Goal: Task Accomplishment & Management: Use online tool/utility

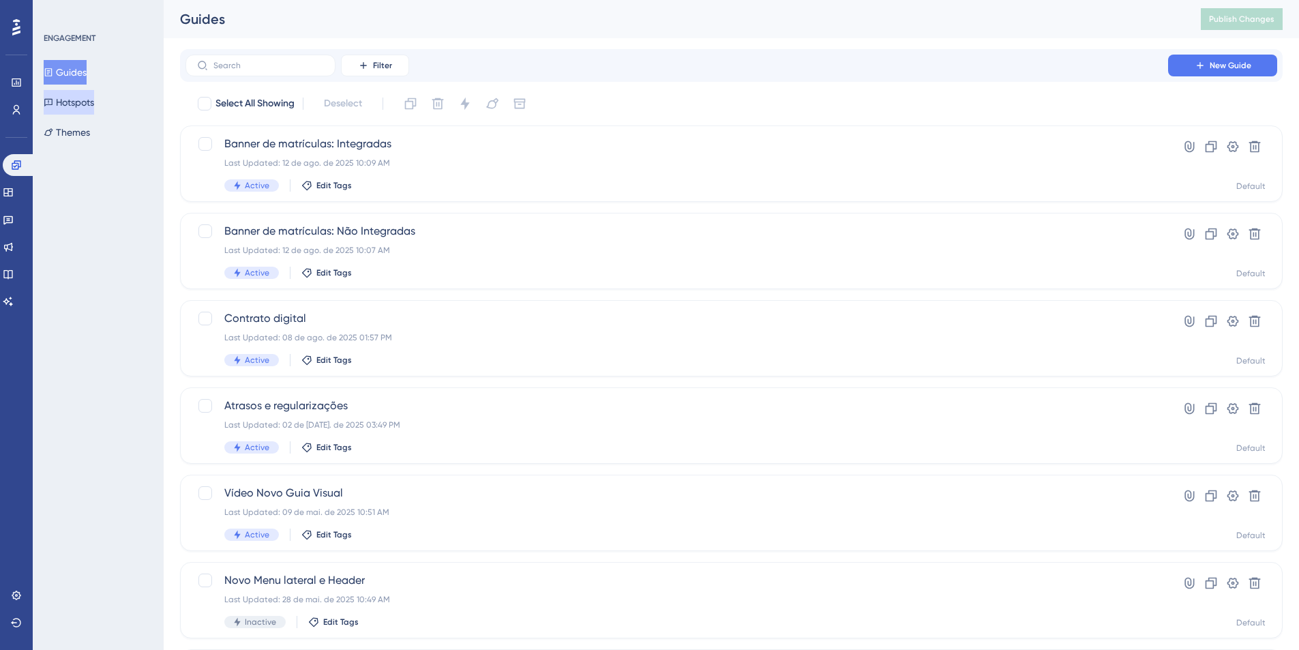
click at [87, 103] on button "Hotspots" at bounding box center [69, 102] width 50 height 25
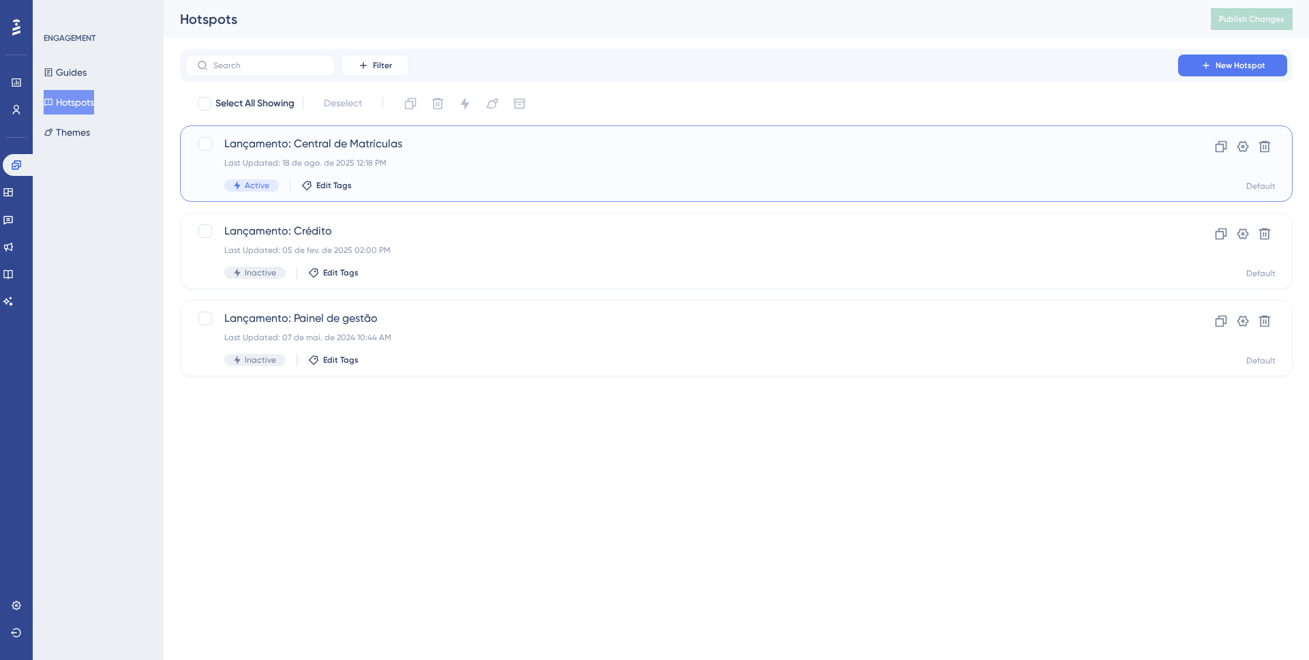
click at [333, 151] on span "Lançamento: Central de Matrículas" at bounding box center [681, 144] width 915 height 16
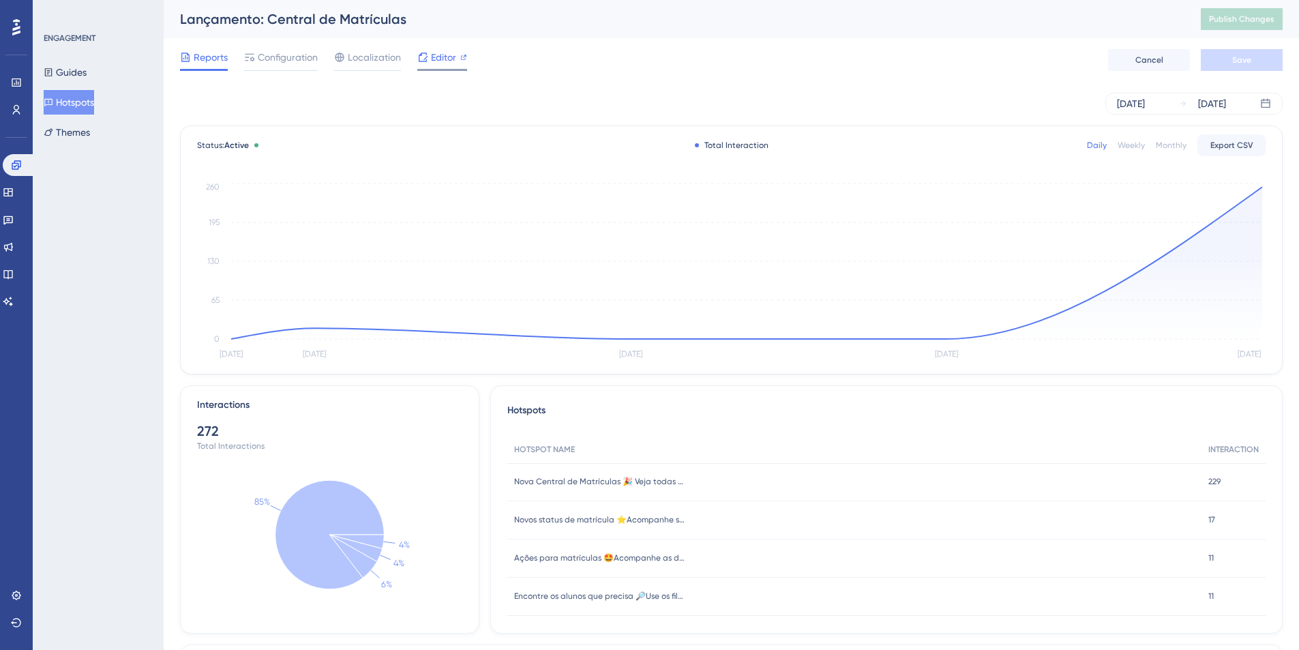
click at [434, 58] on span "Editor" at bounding box center [443, 57] width 25 height 16
click at [71, 76] on button "Guides" at bounding box center [65, 72] width 43 height 25
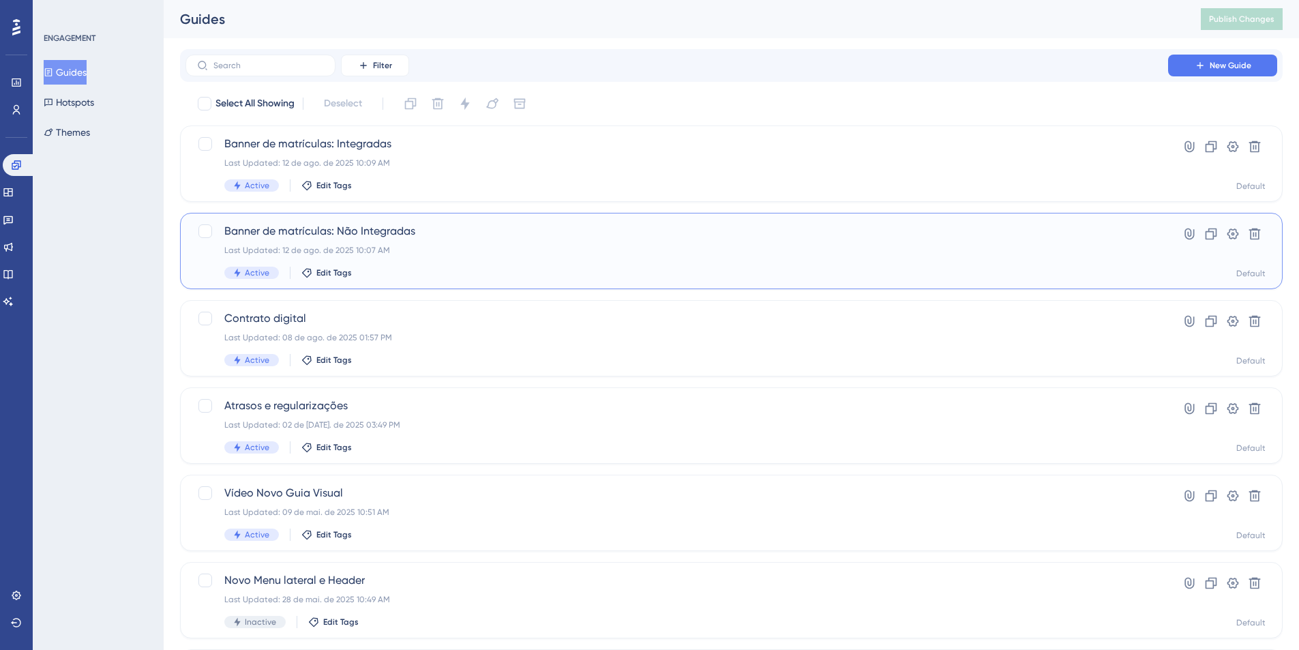
click at [361, 223] on span "Banner de matrículas: Não Integradas" at bounding box center [676, 231] width 905 height 16
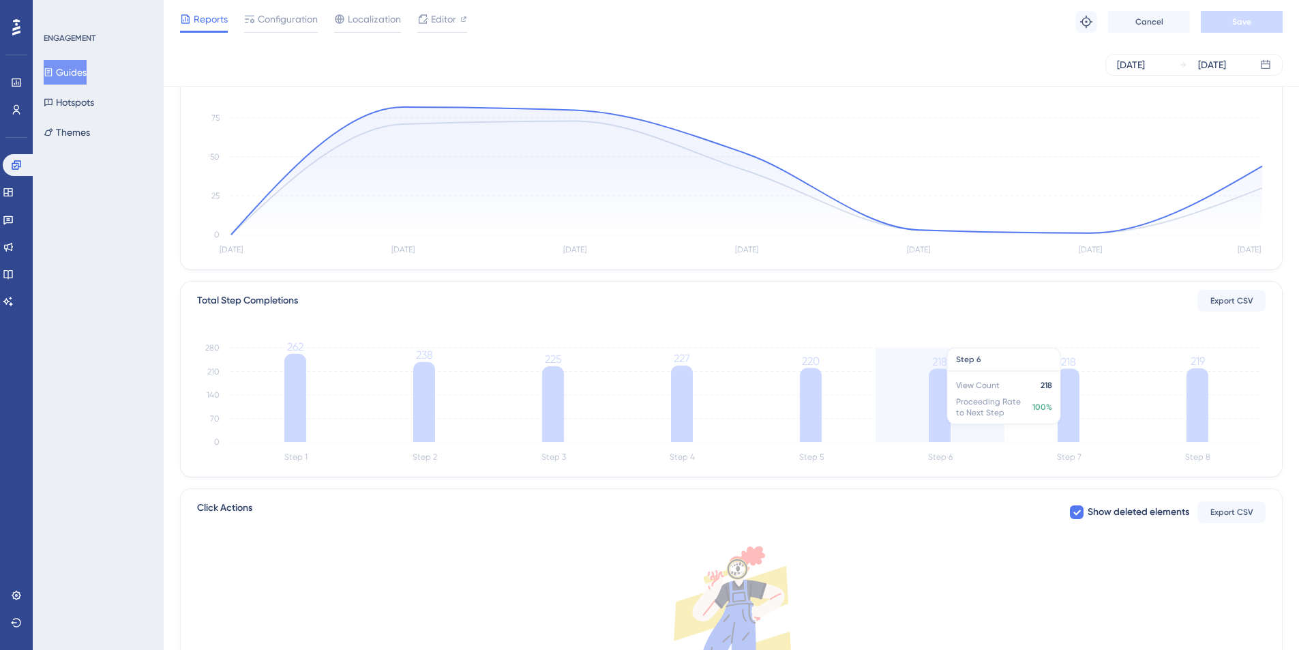
scroll to position [136, 0]
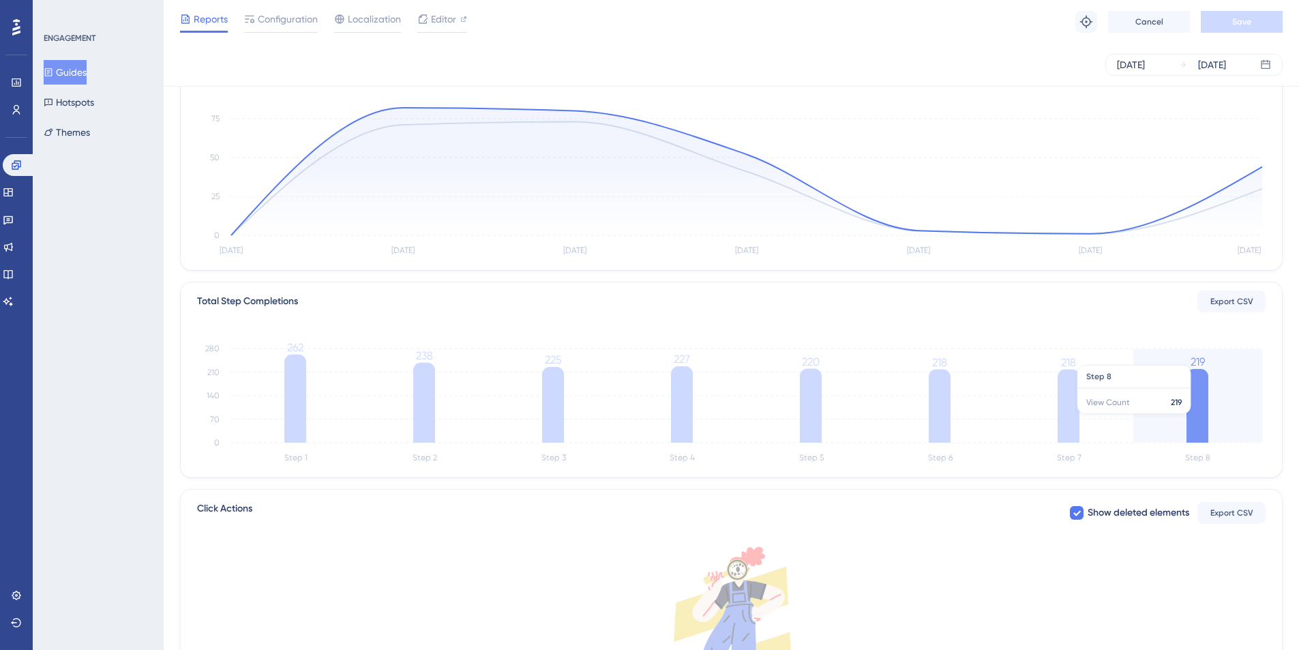
click at [1175, 423] on icon "Step 1 Step 2 Step 3 Step 4 Step 5 Step 6 Step 7 Step 8 0 70 140 210 280 262 23…" at bounding box center [731, 401] width 1068 height 130
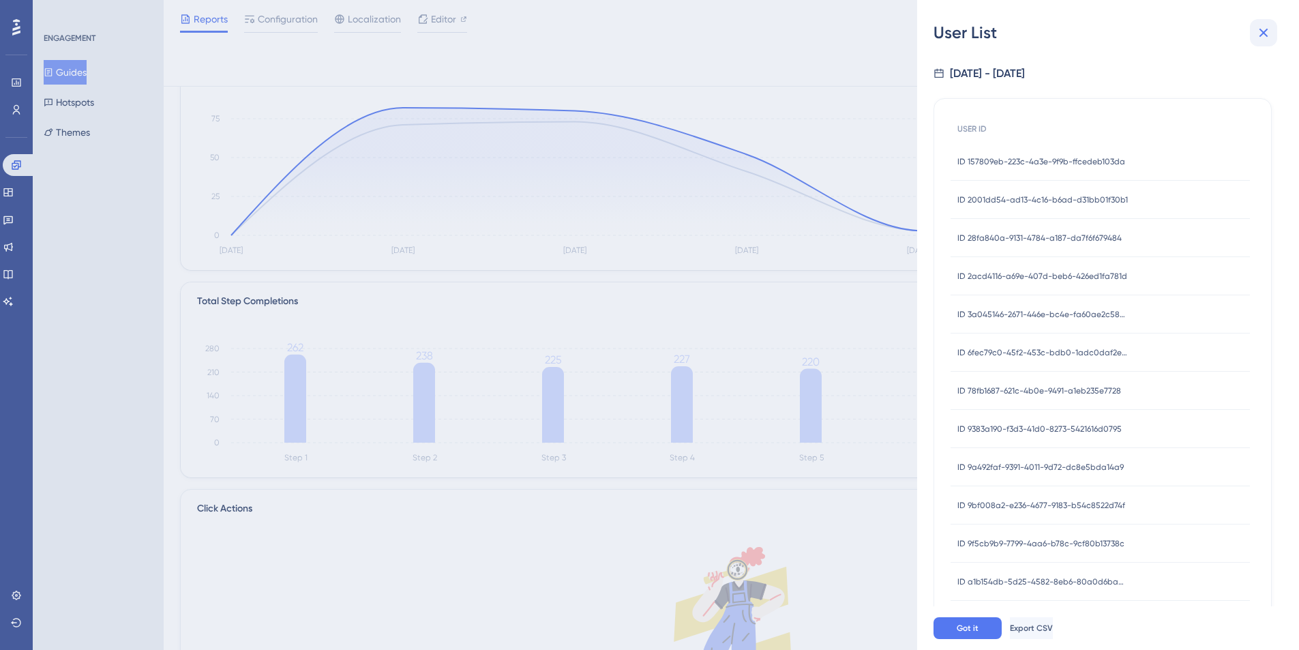
click at [1262, 29] on icon at bounding box center [1263, 33] width 16 height 16
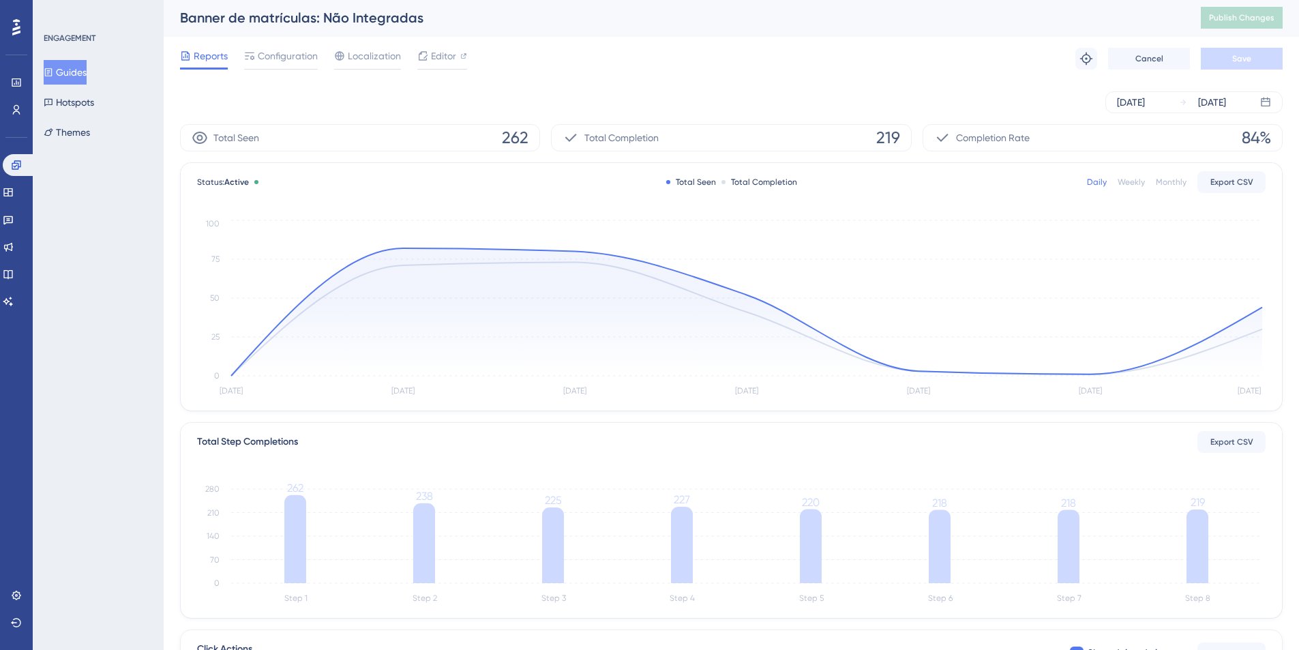
scroll to position [1, 0]
click at [83, 111] on button "Hotspots" at bounding box center [69, 102] width 50 height 25
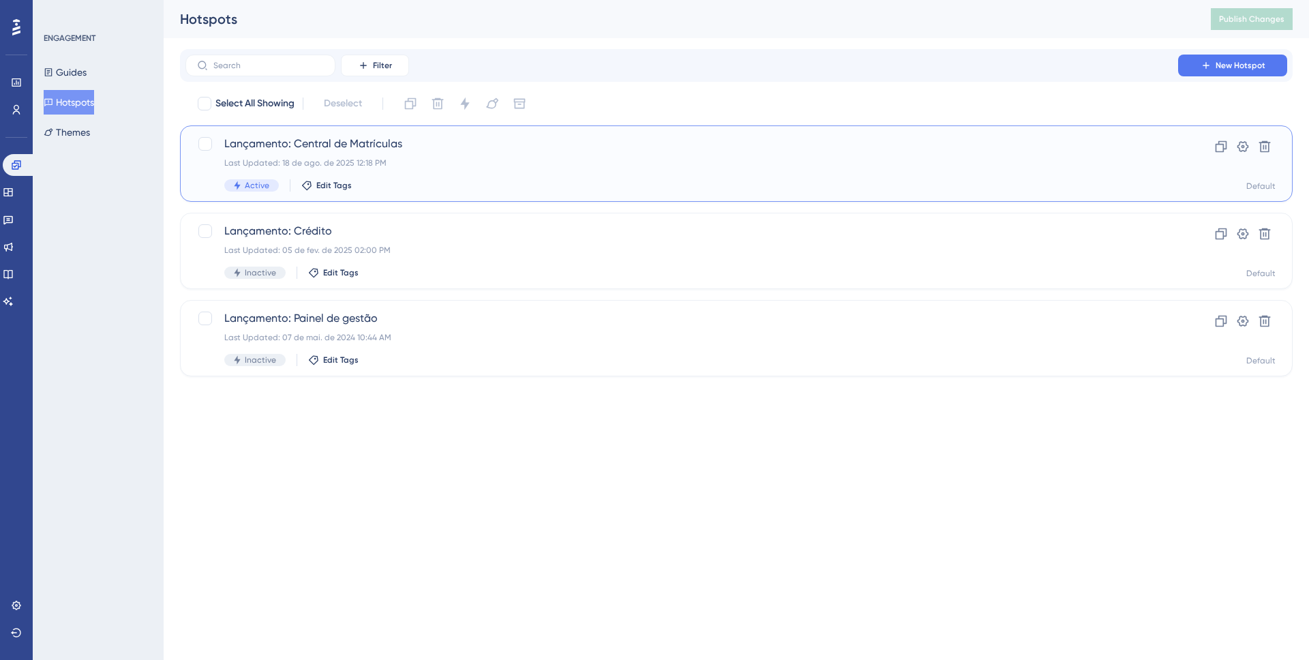
click at [320, 151] on span "Lançamento: Central de Matrículas" at bounding box center [681, 144] width 915 height 16
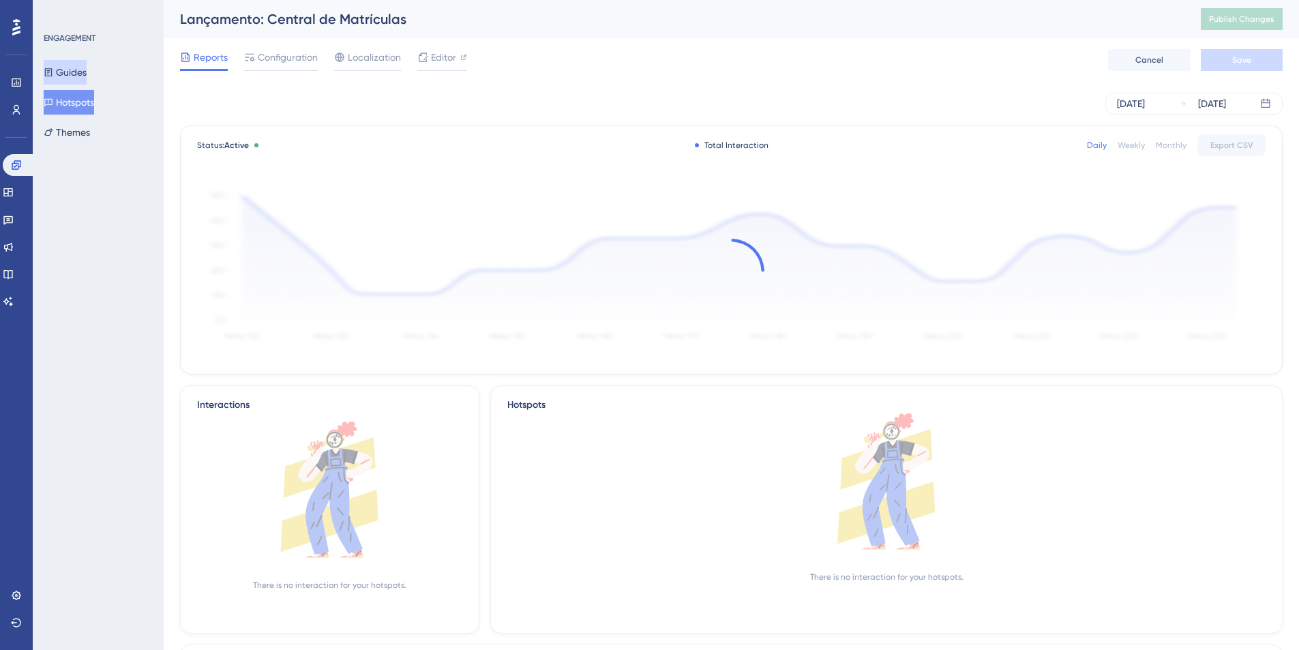
click at [87, 77] on button "Guides" at bounding box center [65, 72] width 43 height 25
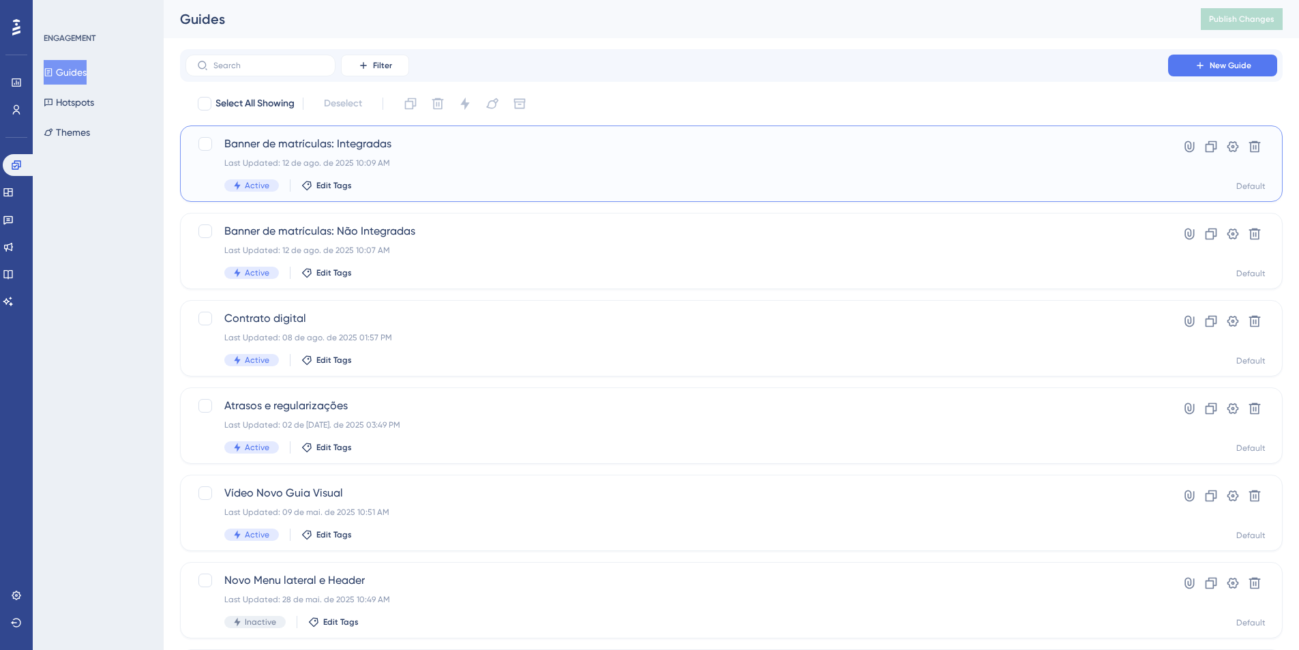
click at [356, 156] on div "Banner de matrículas: Integradas Last Updated: 12 de ago. de 2025 10:09 AM Acti…" at bounding box center [676, 164] width 905 height 56
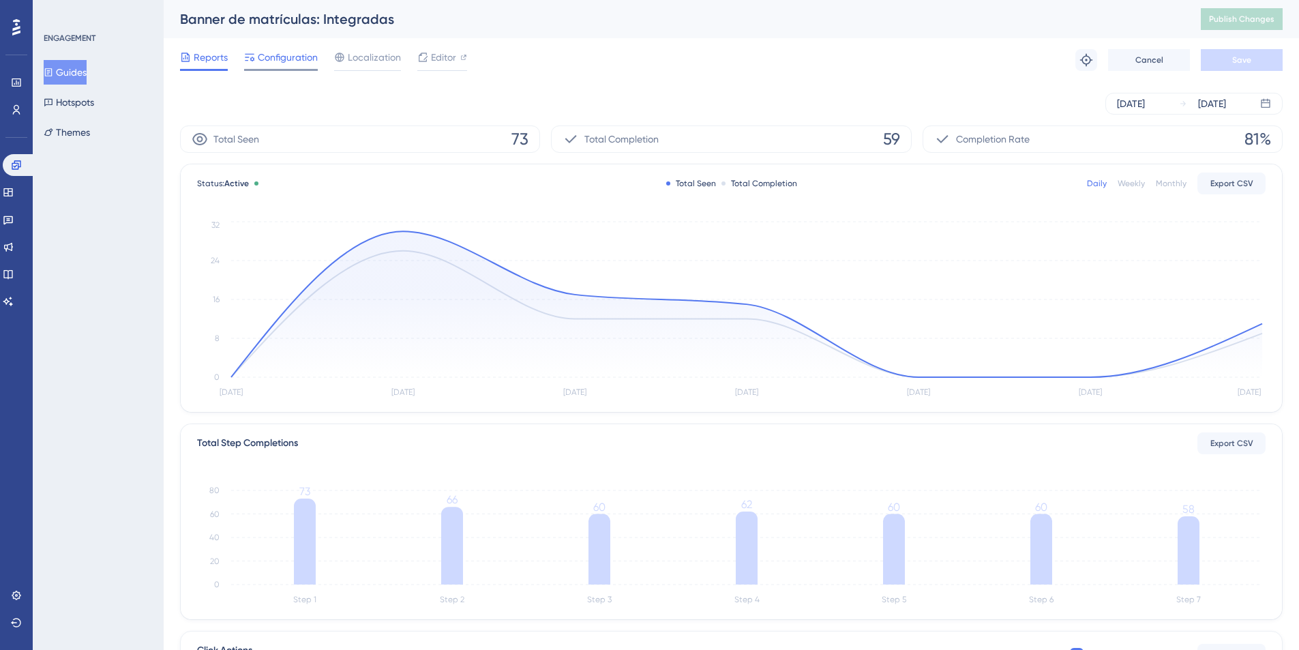
click at [285, 61] on span "Configuration" at bounding box center [288, 57] width 60 height 16
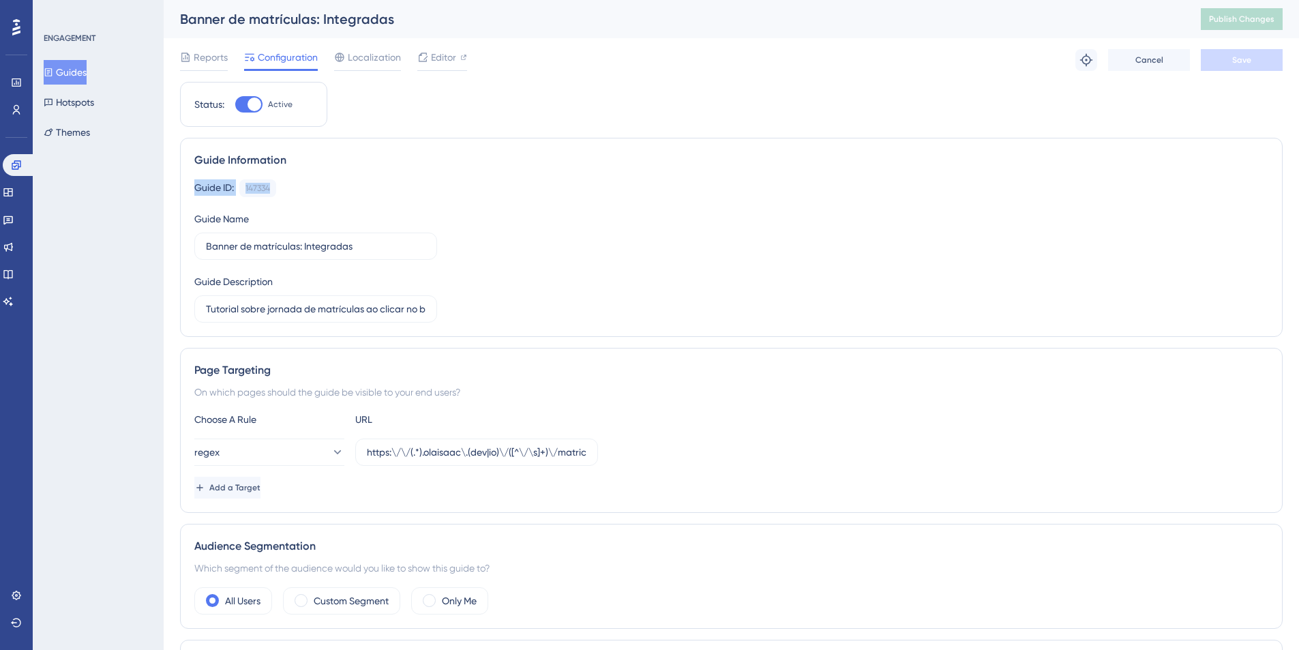
drag, startPoint x: 195, startPoint y: 188, endPoint x: 292, endPoint y: 188, distance: 96.8
click at [292, 188] on div "Guide ID: 147334 Copy" at bounding box center [731, 188] width 1074 height 18
click at [312, 177] on div "Guide Information Guide ID: 147334 Copy Guide Name Banner de matrículas: Integr…" at bounding box center [731, 237] width 1102 height 199
click at [90, 100] on button "Hotspots" at bounding box center [69, 102] width 50 height 25
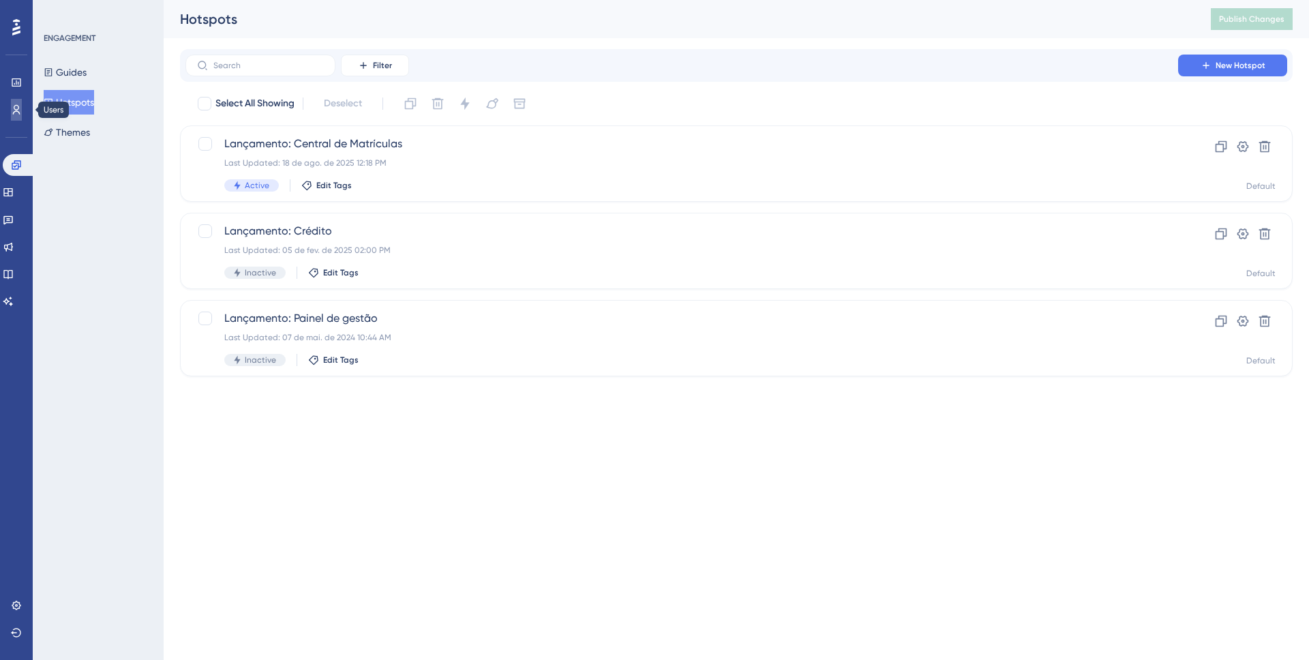
click at [18, 106] on icon at bounding box center [16, 110] width 7 height 10
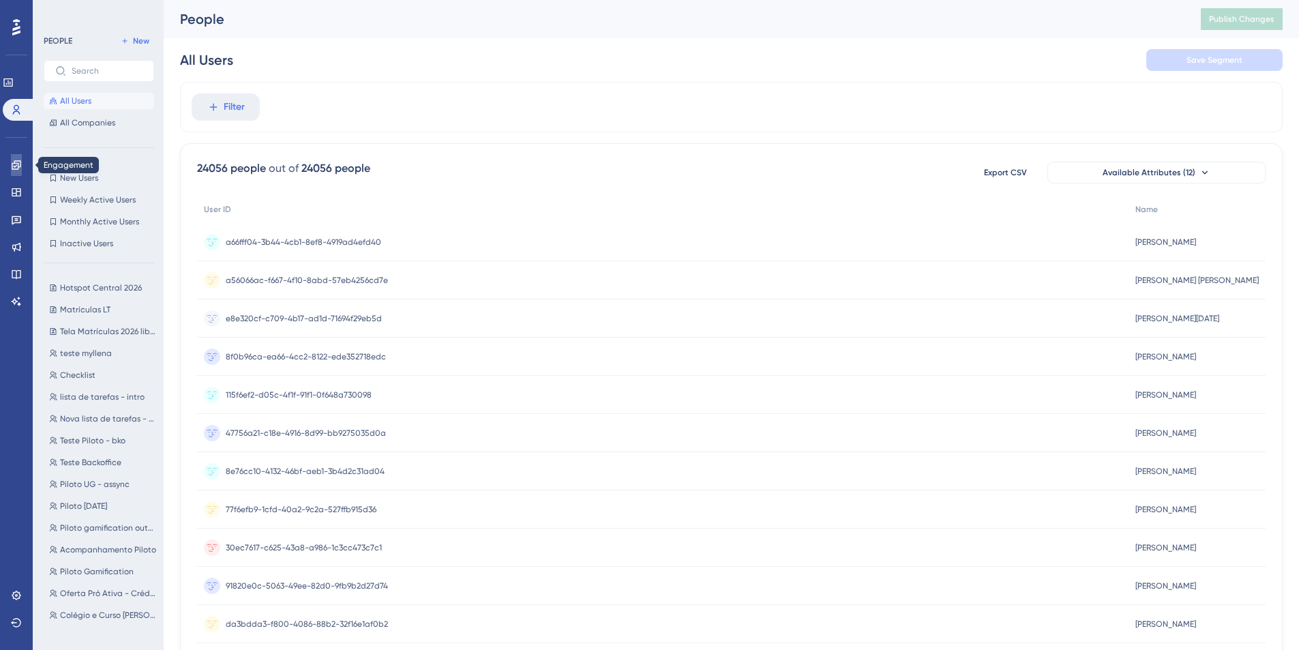
click at [15, 160] on icon at bounding box center [16, 165] width 11 height 11
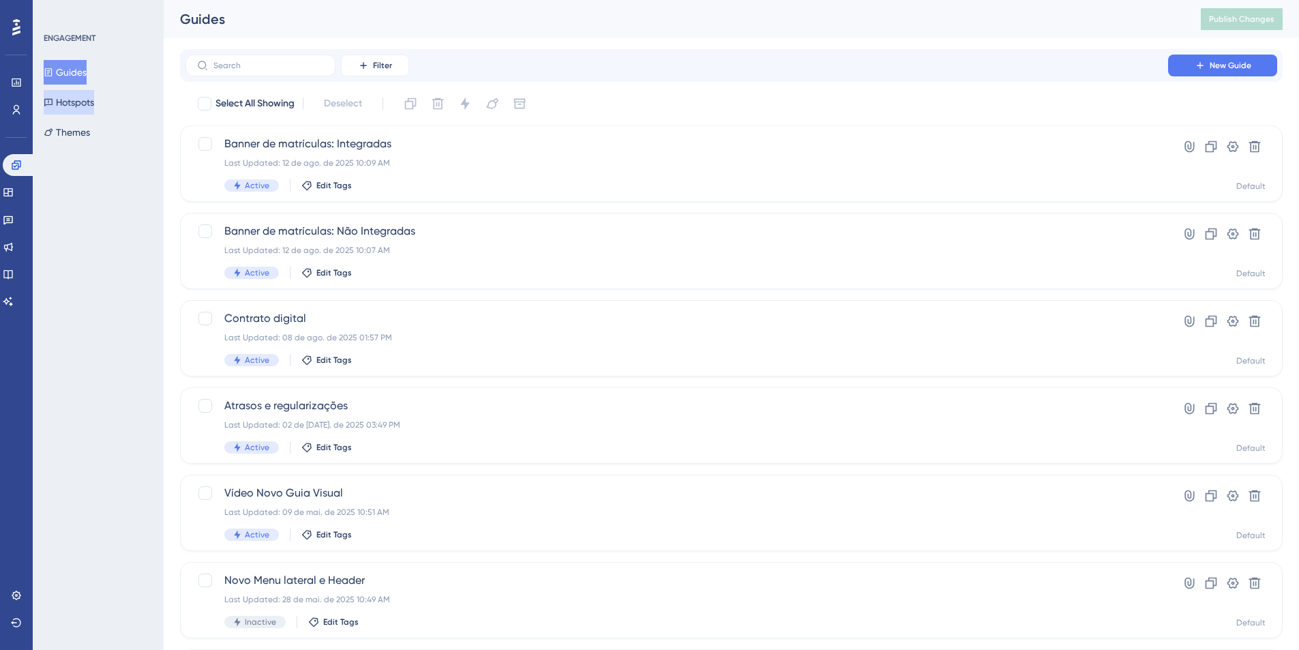
click at [80, 110] on button "Hotspots" at bounding box center [69, 102] width 50 height 25
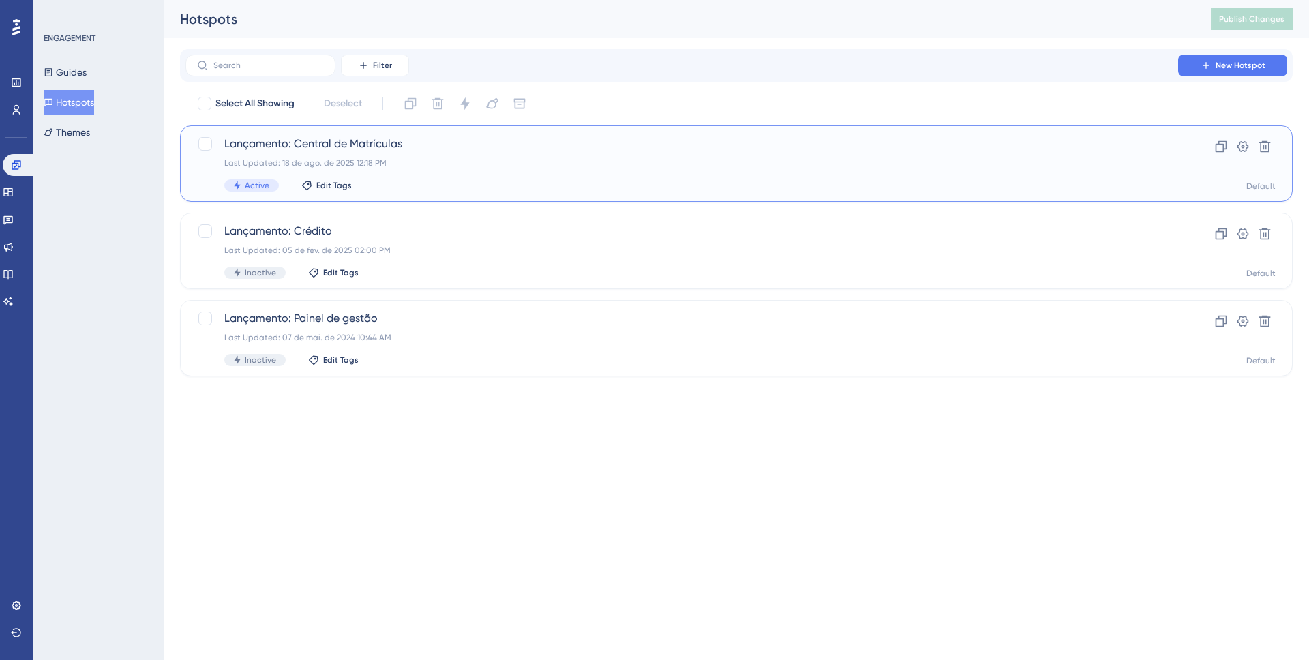
click at [327, 145] on span "Lançamento: Central de Matrículas" at bounding box center [681, 144] width 915 height 16
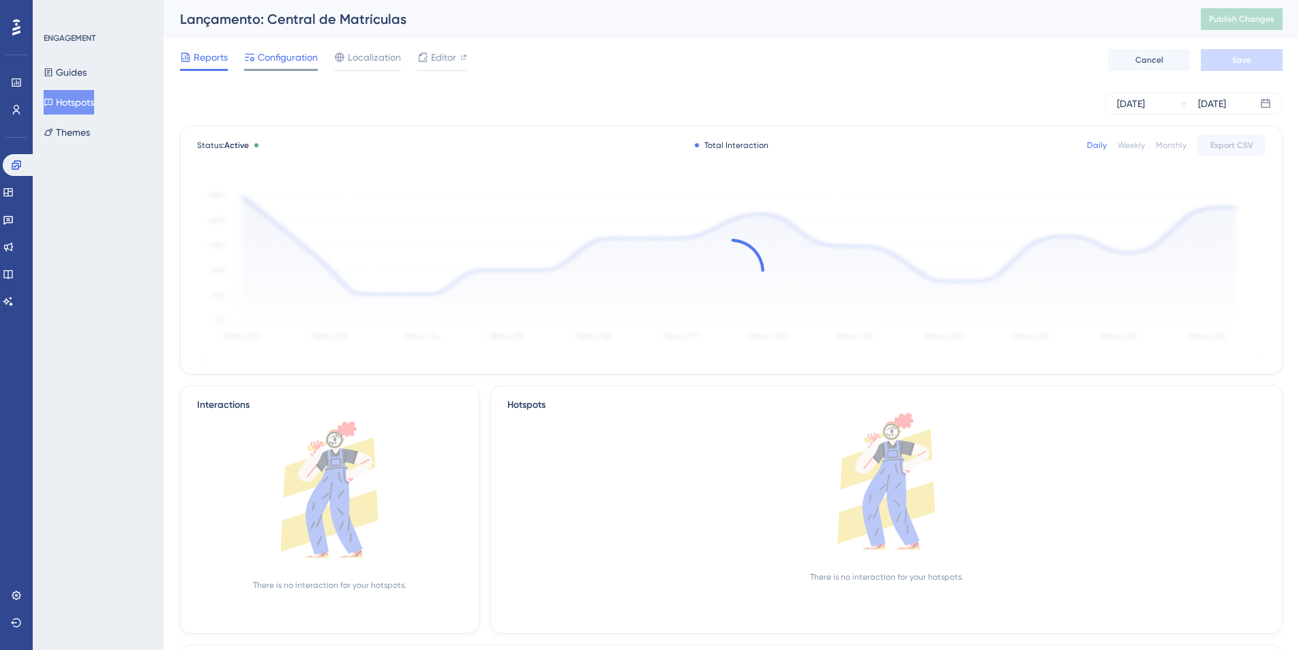
click at [303, 54] on span "Configuration" at bounding box center [288, 57] width 60 height 16
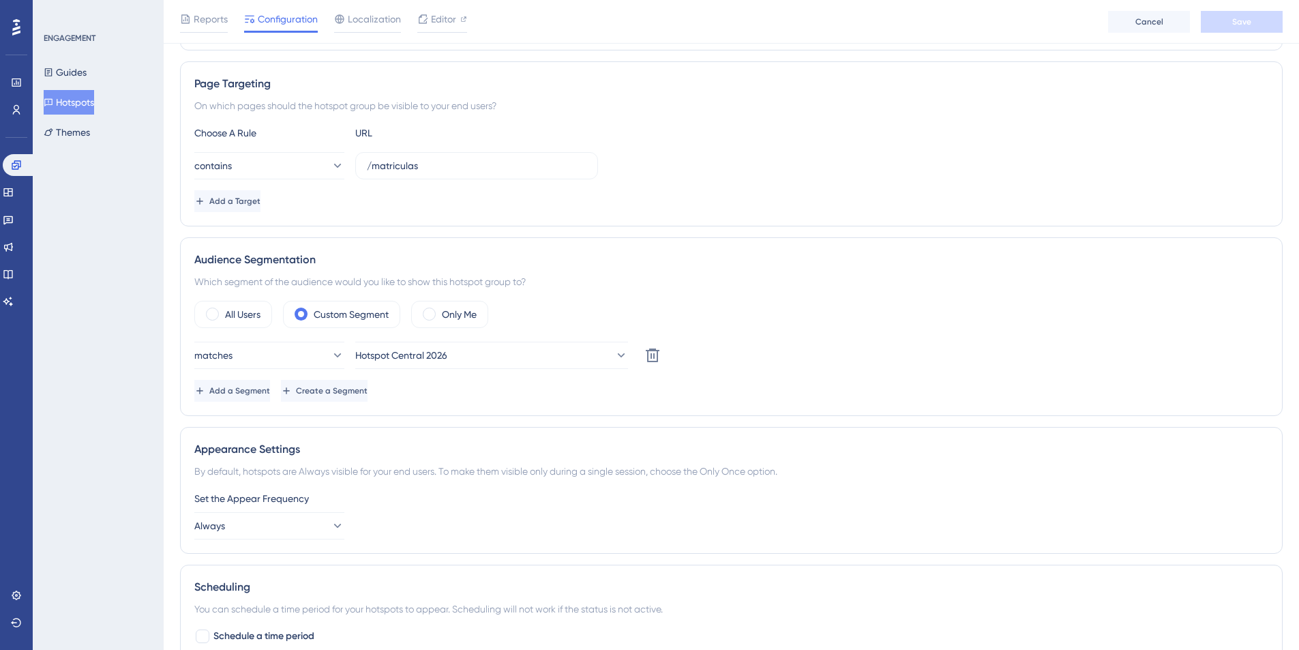
scroll to position [233, 0]
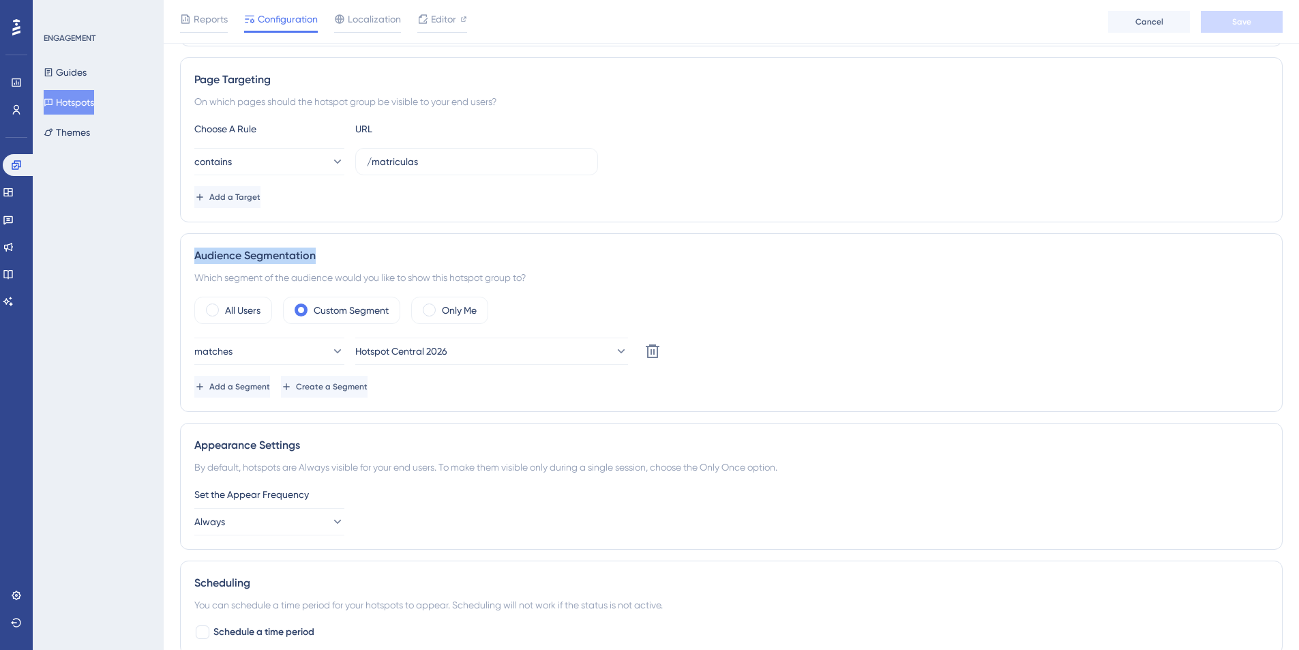
drag, startPoint x: 190, startPoint y: 252, endPoint x: 411, endPoint y: 253, distance: 221.5
click at [411, 253] on div "Audience Segmentation Which segment of the audience would you like to show this…" at bounding box center [731, 322] width 1102 height 179
click at [368, 269] on div "Which segment of the audience would you like to show this hotspot group to?" at bounding box center [731, 277] width 1074 height 16
click at [544, 361] on button "Hotspot Central 2026" at bounding box center [491, 350] width 273 height 27
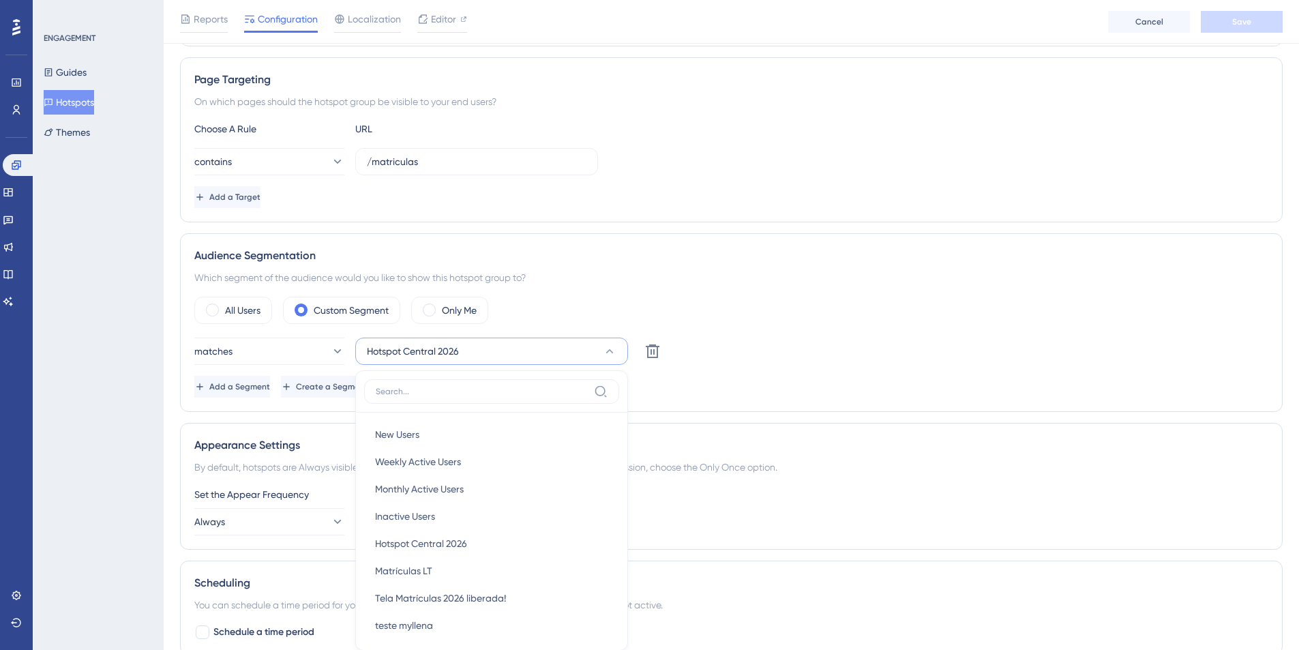
scroll to position [416, 0]
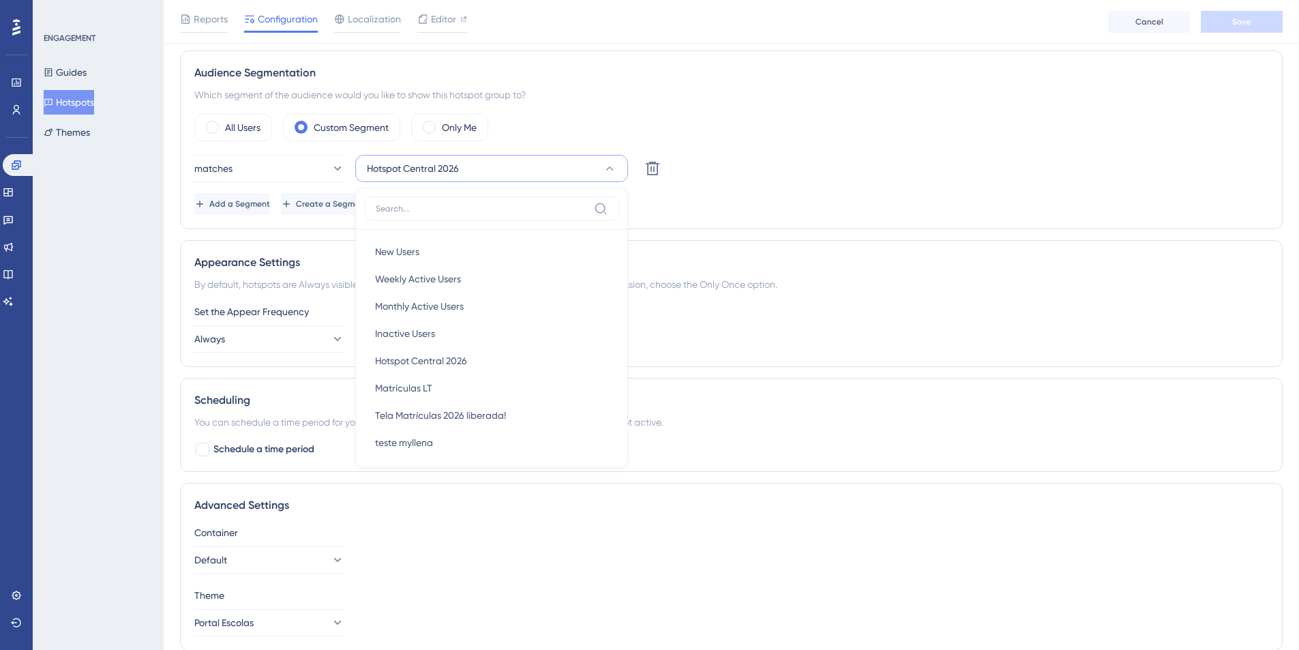
click at [770, 201] on div "Add a Segment Create a Segment" at bounding box center [731, 204] width 1074 height 22
click at [370, 210] on button "Create a Segment" at bounding box center [325, 204] width 89 height 22
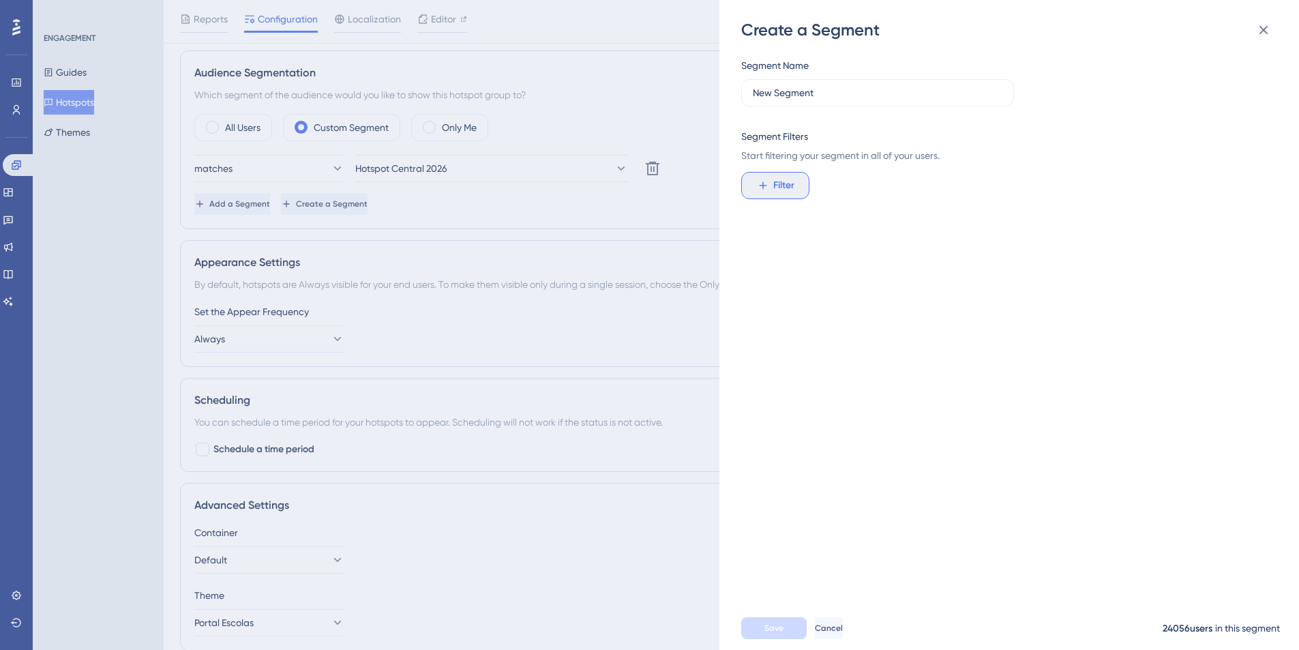
click at [773, 190] on span "Filter" at bounding box center [783, 185] width 21 height 16
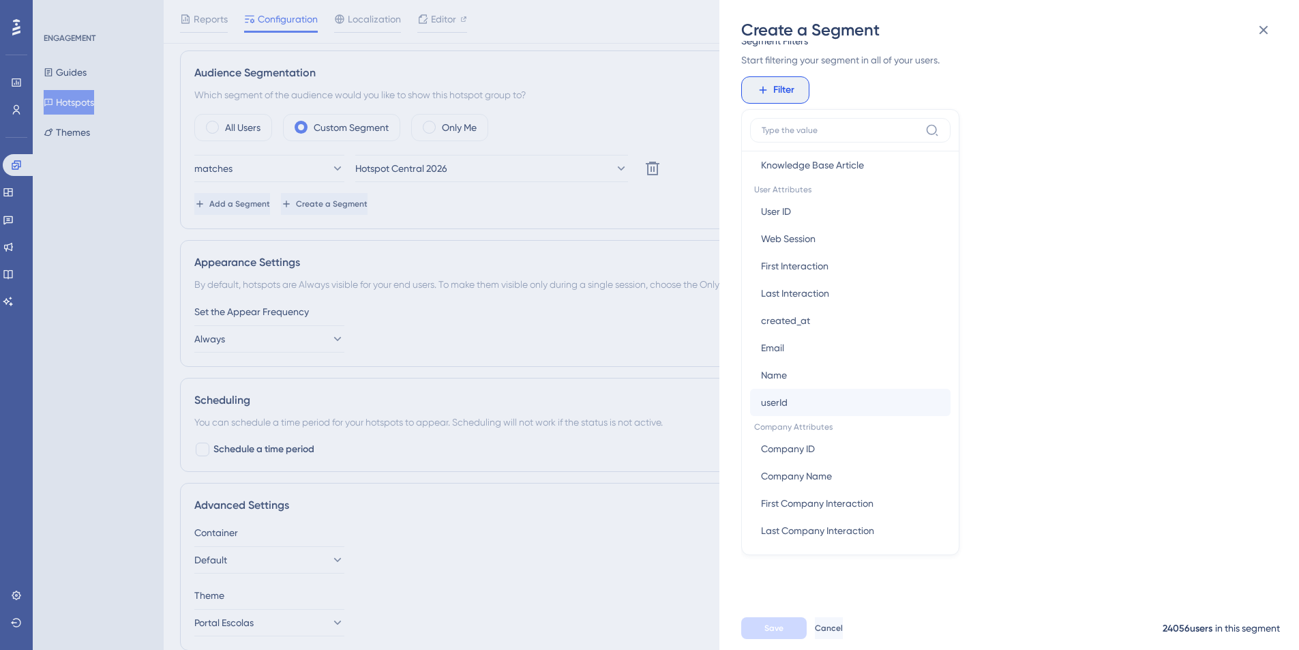
scroll to position [598, 0]
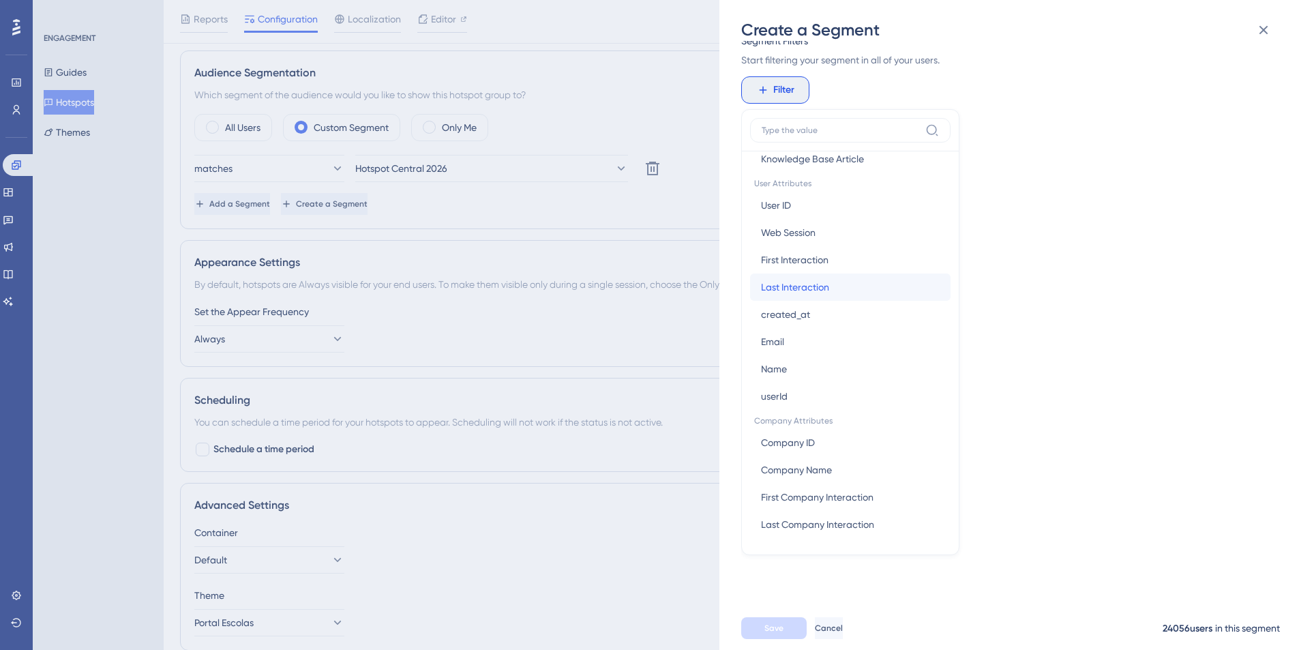
click at [837, 291] on button "Last Interaction Last Interaction" at bounding box center [850, 286] width 200 height 27
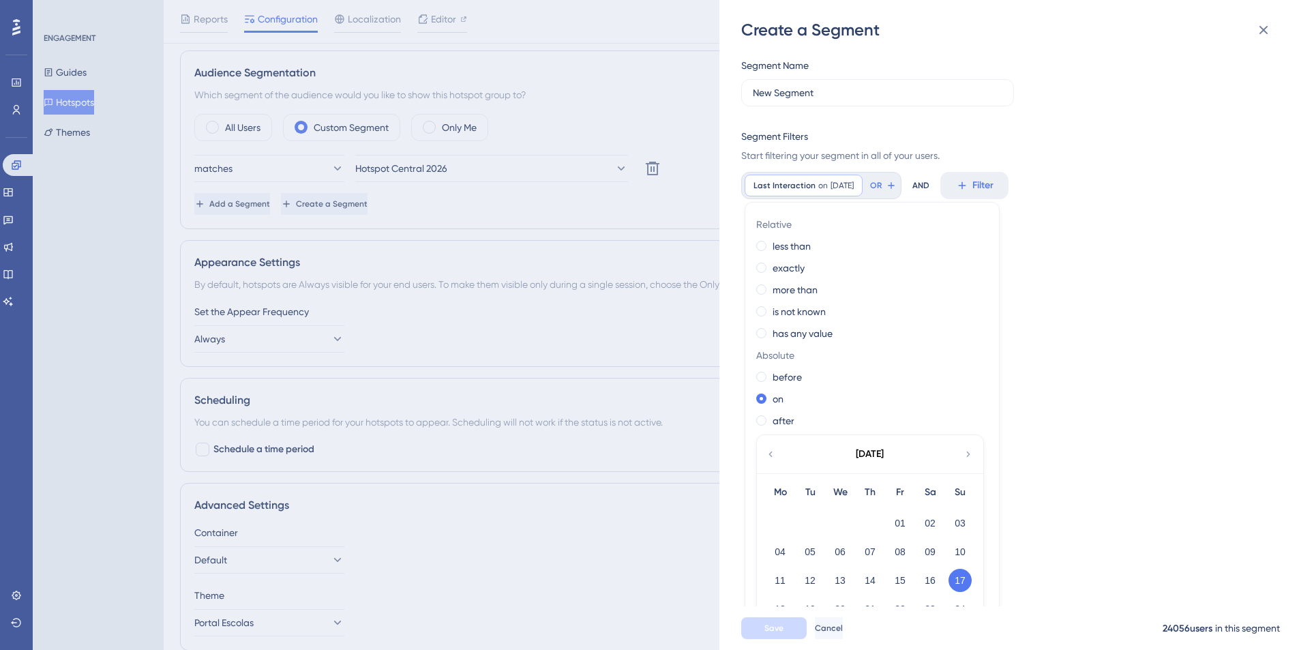
click at [1078, 304] on div "Segment Name New Segment Segment Filters Start filtering your segment in all of…" at bounding box center [1015, 323] width 549 height 565
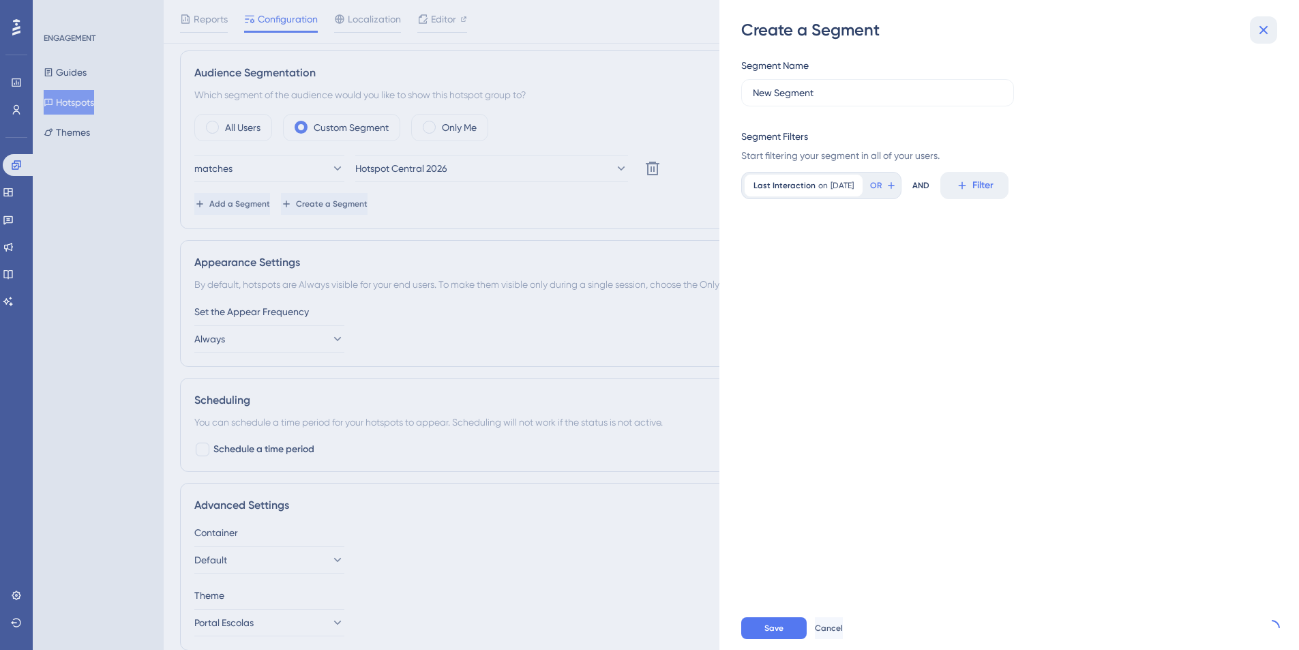
click at [1262, 23] on icon at bounding box center [1263, 30] width 16 height 16
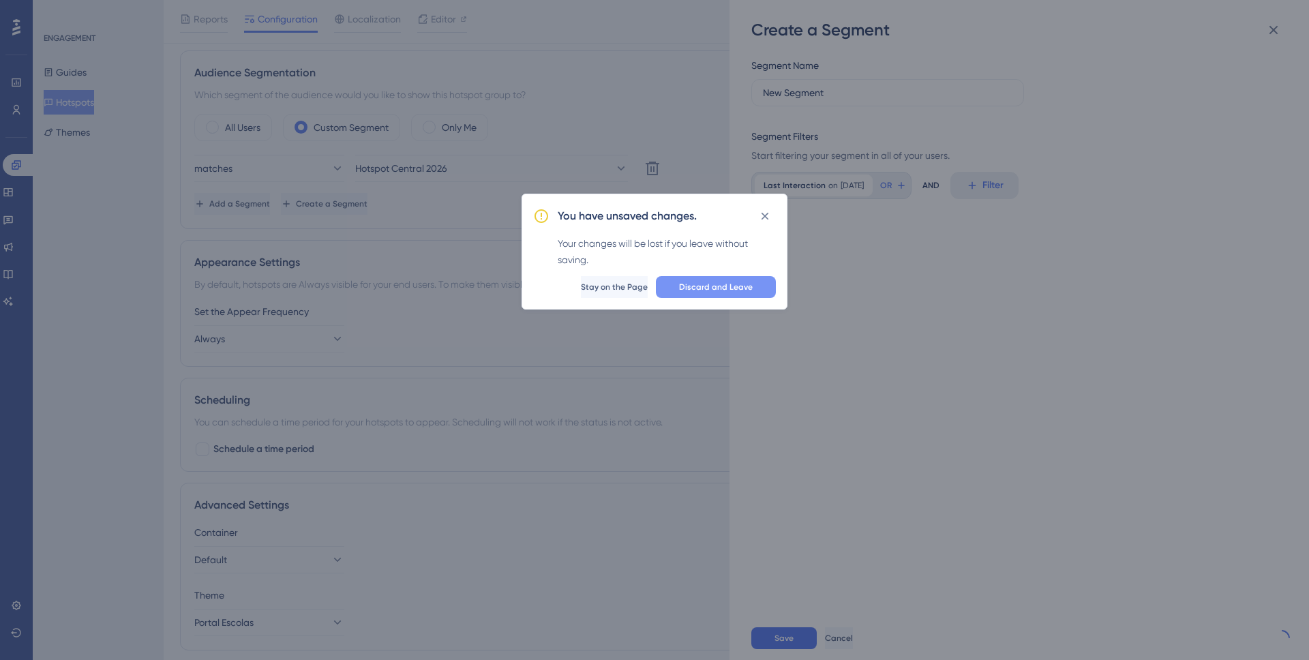
click at [716, 282] on span "Discard and Leave" at bounding box center [716, 287] width 74 height 11
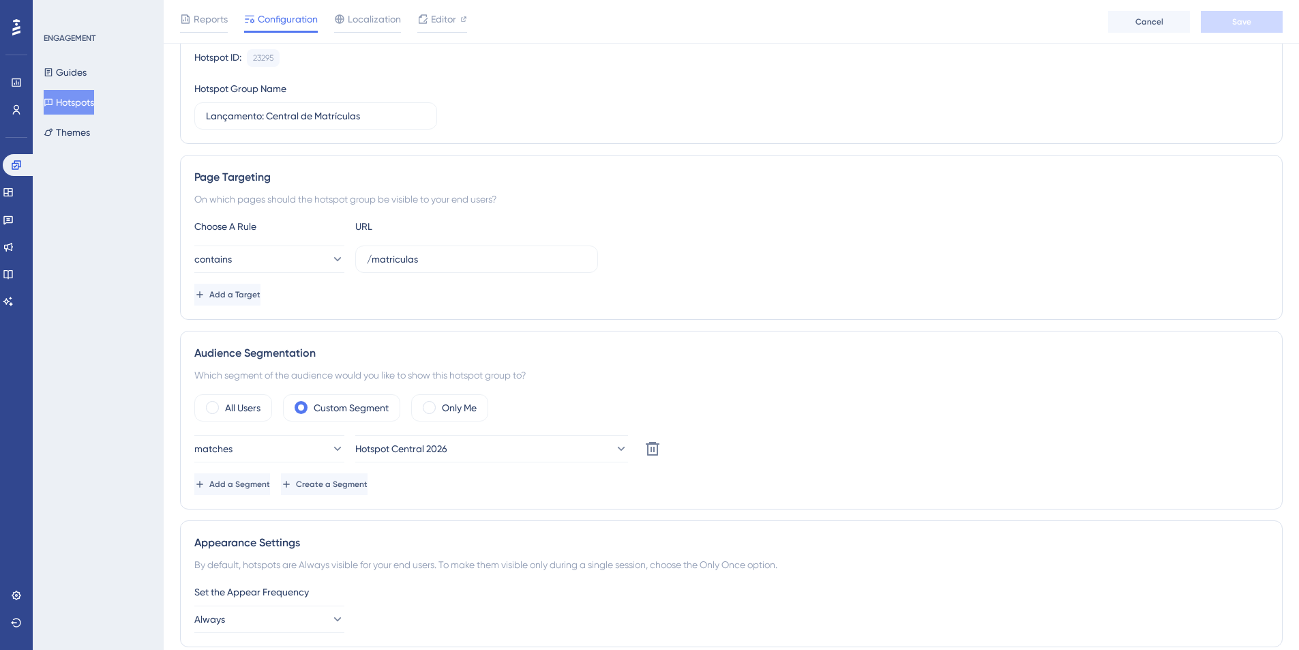
scroll to position [88, 1]
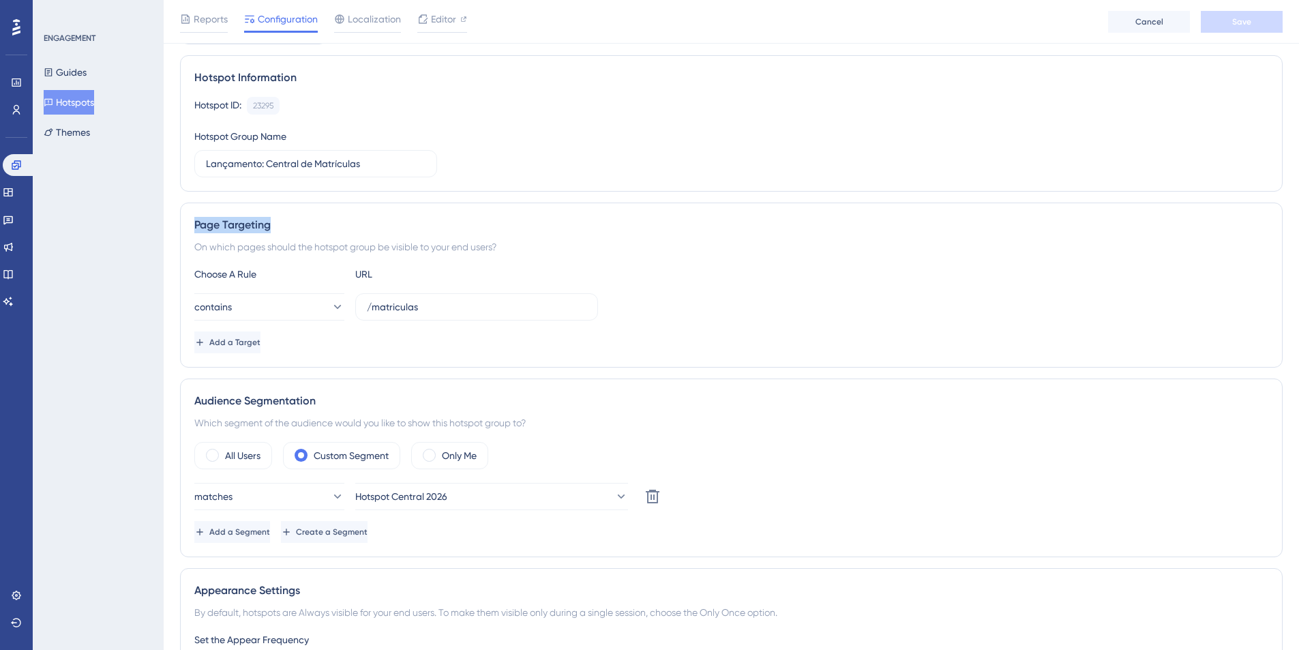
drag, startPoint x: 190, startPoint y: 225, endPoint x: 288, endPoint y: 228, distance: 98.2
click at [288, 228] on div "Page Targeting On which pages should the hotspot group be visible to your end u…" at bounding box center [731, 284] width 1102 height 165
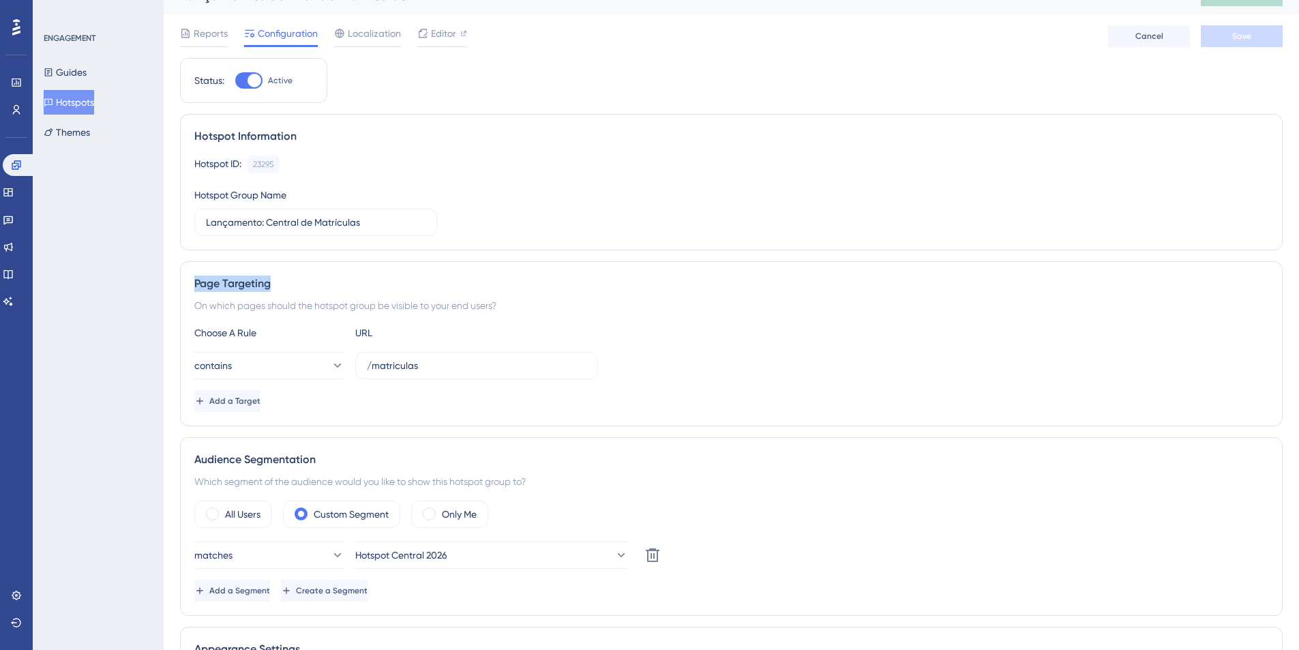
scroll to position [22, 1]
click at [83, 71] on button "Guides" at bounding box center [65, 72] width 43 height 25
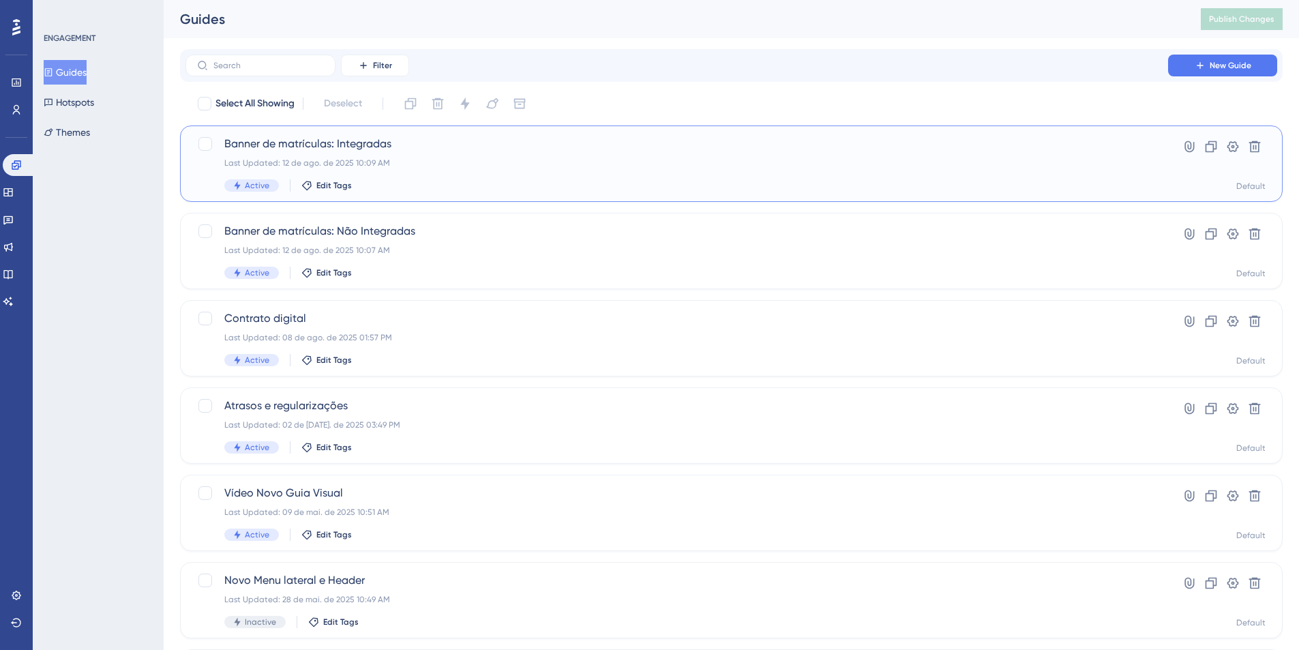
click at [332, 153] on div "Banner de matrículas: Integradas Last Updated: 12 de ago. de 2025 10:09 AM Acti…" at bounding box center [676, 164] width 905 height 56
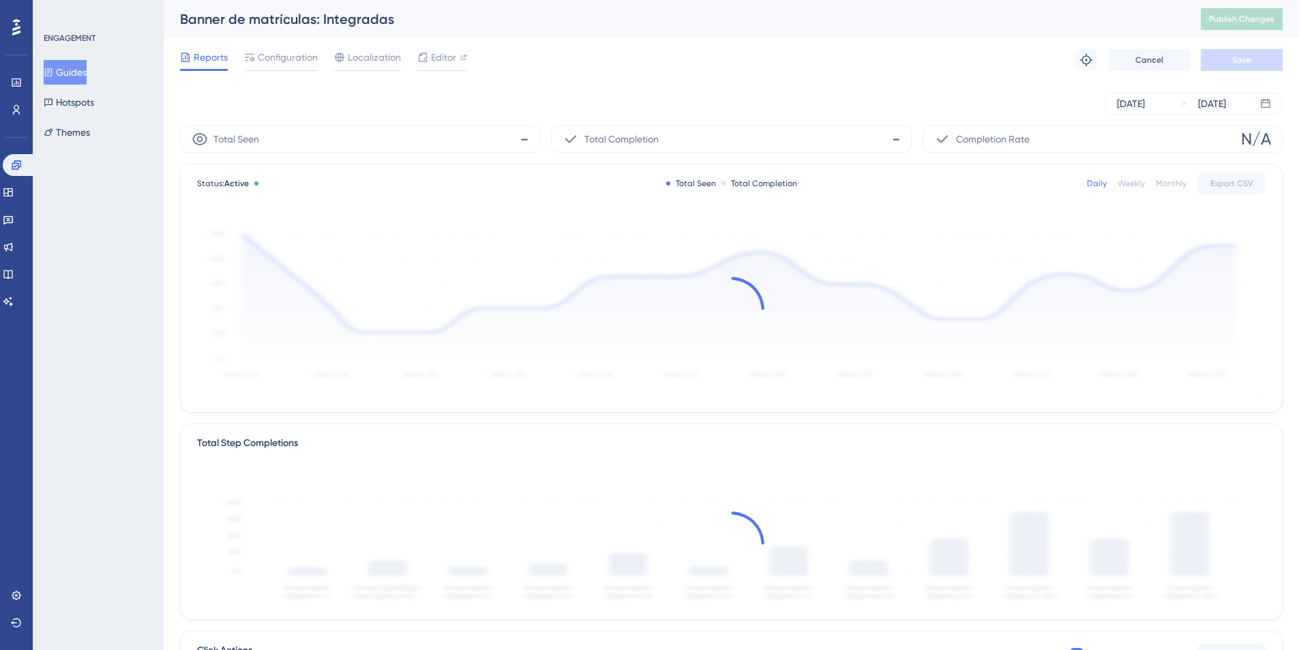
click at [283, 71] on div "Reports Configuration Localization Editor Troubleshoot Cancel Save" at bounding box center [731, 60] width 1102 height 44
click at [283, 61] on span "Configuration" at bounding box center [288, 57] width 60 height 16
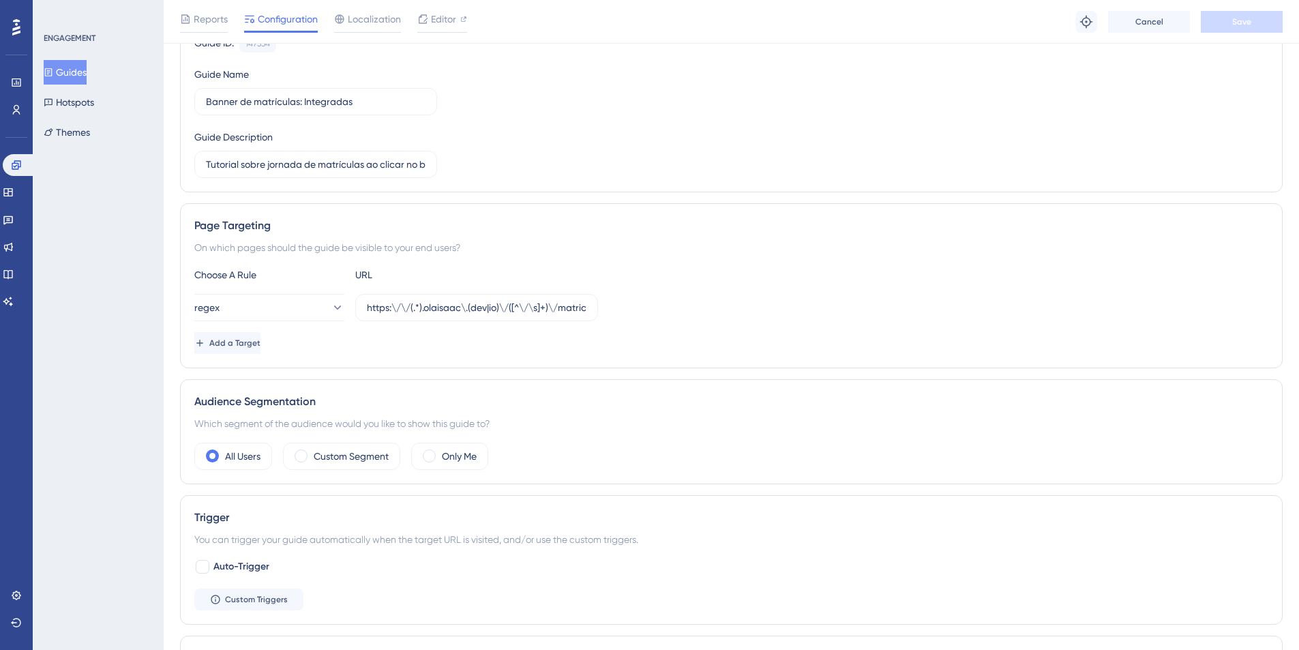
scroll to position [149, 0]
click at [472, 318] on label "https:\/\/(.*).olaisaac\.(dev|io)\/([^\/\s]+)\/matriculas" at bounding box center [476, 307] width 243 height 27
click at [472, 316] on input "https:\/\/(.*).olaisaac\.(dev|io)\/([^\/\s]+)\/matriculas" at bounding box center [476, 308] width 219 height 15
click at [472, 354] on div "Add a Target" at bounding box center [731, 344] width 1074 height 22
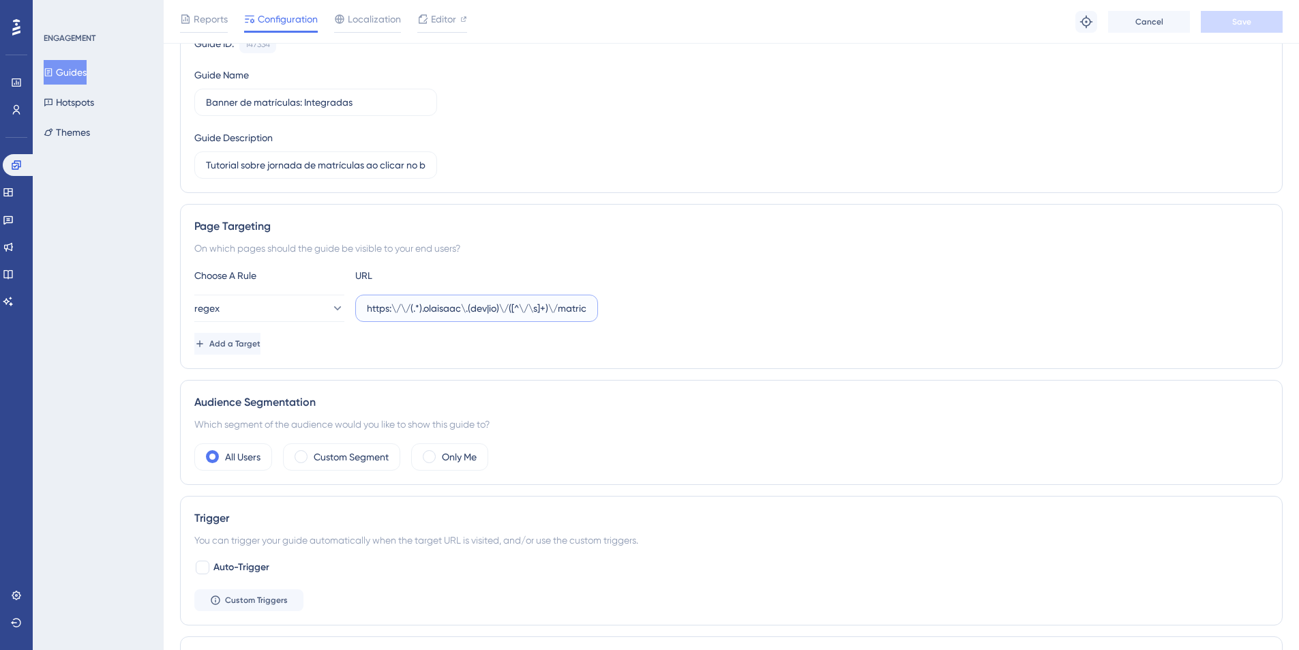
drag, startPoint x: 472, startPoint y: 307, endPoint x: 502, endPoint y: 307, distance: 30.7
click at [502, 307] on input "https:\/\/(.*).olaisaac\.(dev|io)\/([^\/\s]+)\/matriculas" at bounding box center [476, 308] width 219 height 15
click at [470, 333] on div "Add a Target" at bounding box center [731, 344] width 1074 height 22
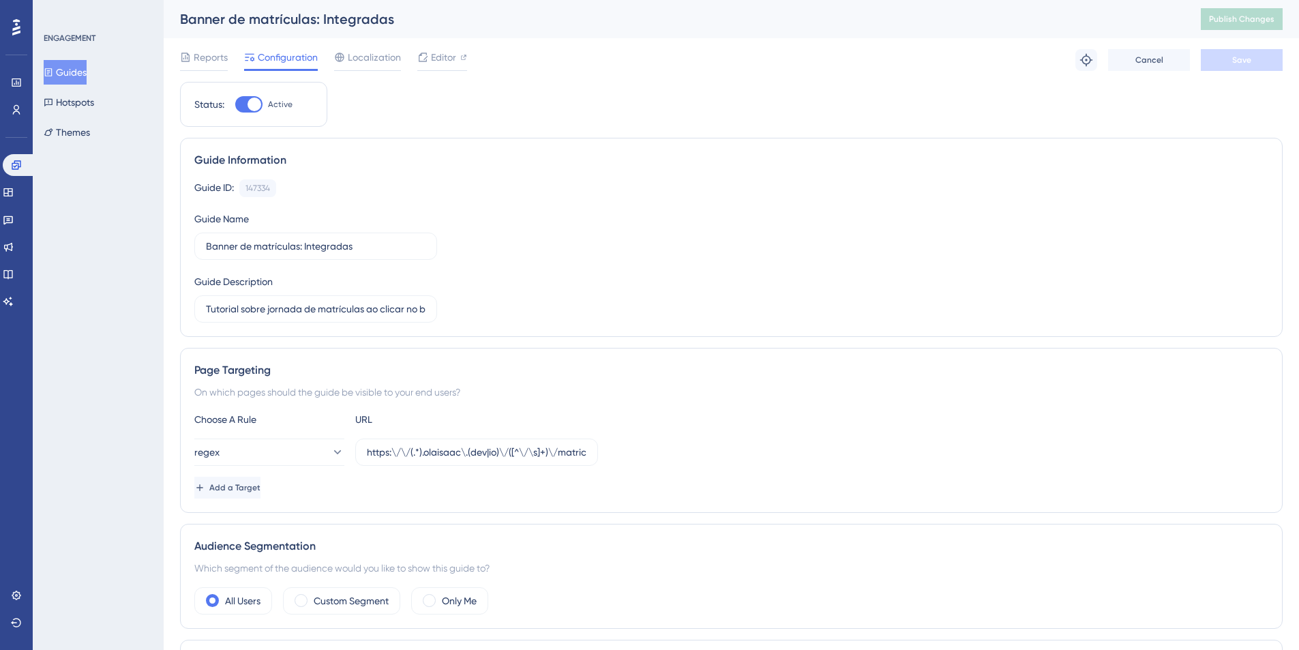
click at [78, 69] on button "Guides" at bounding box center [65, 72] width 43 height 25
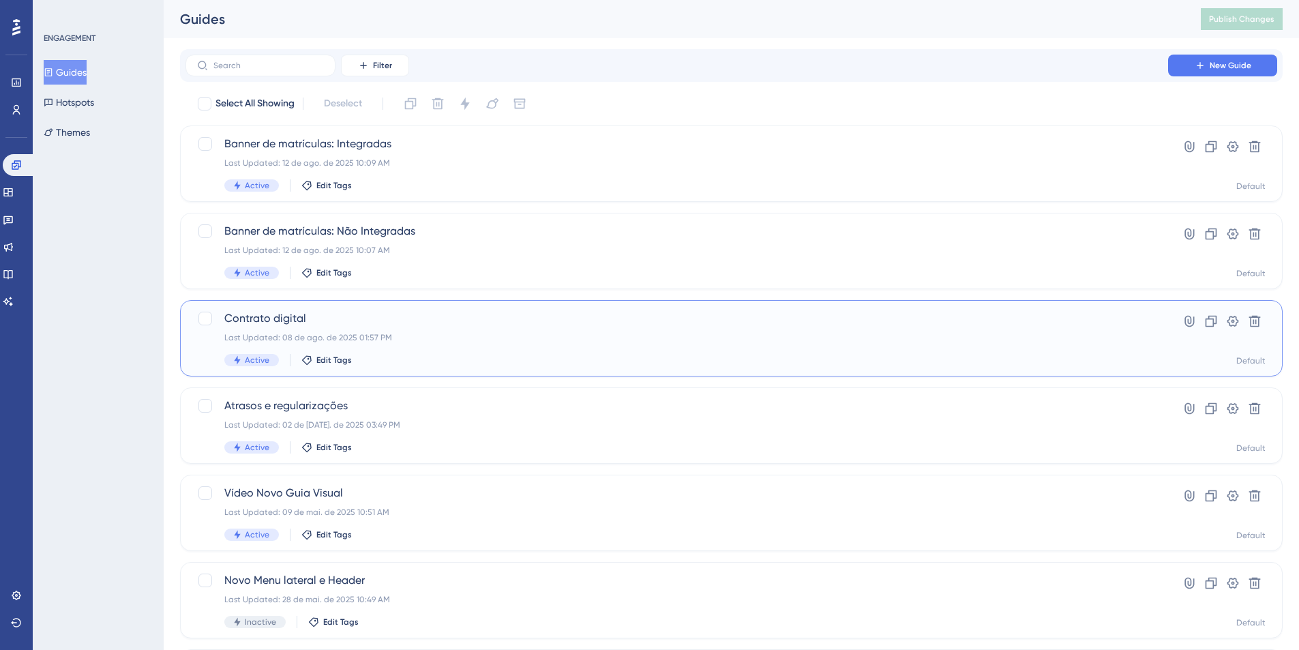
click at [247, 310] on span "Contrato digital" at bounding box center [676, 318] width 905 height 16
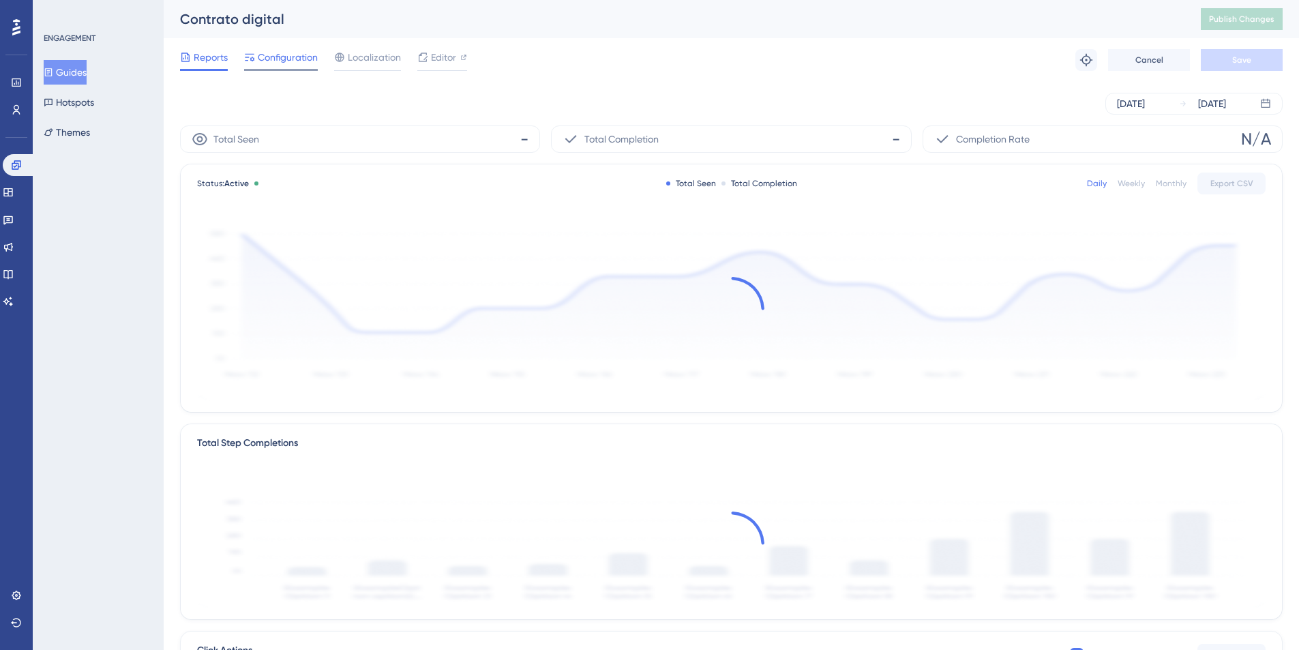
click at [269, 55] on span "Configuration" at bounding box center [288, 57] width 60 height 16
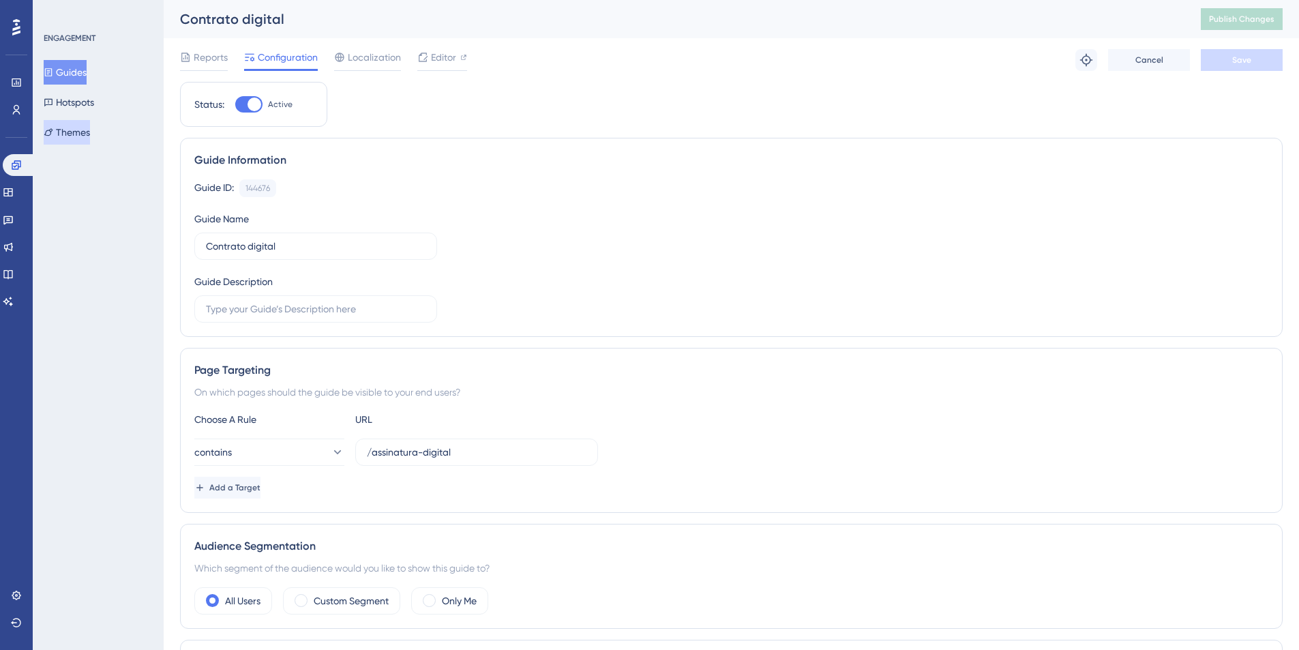
click at [90, 121] on button "Themes" at bounding box center [67, 132] width 46 height 25
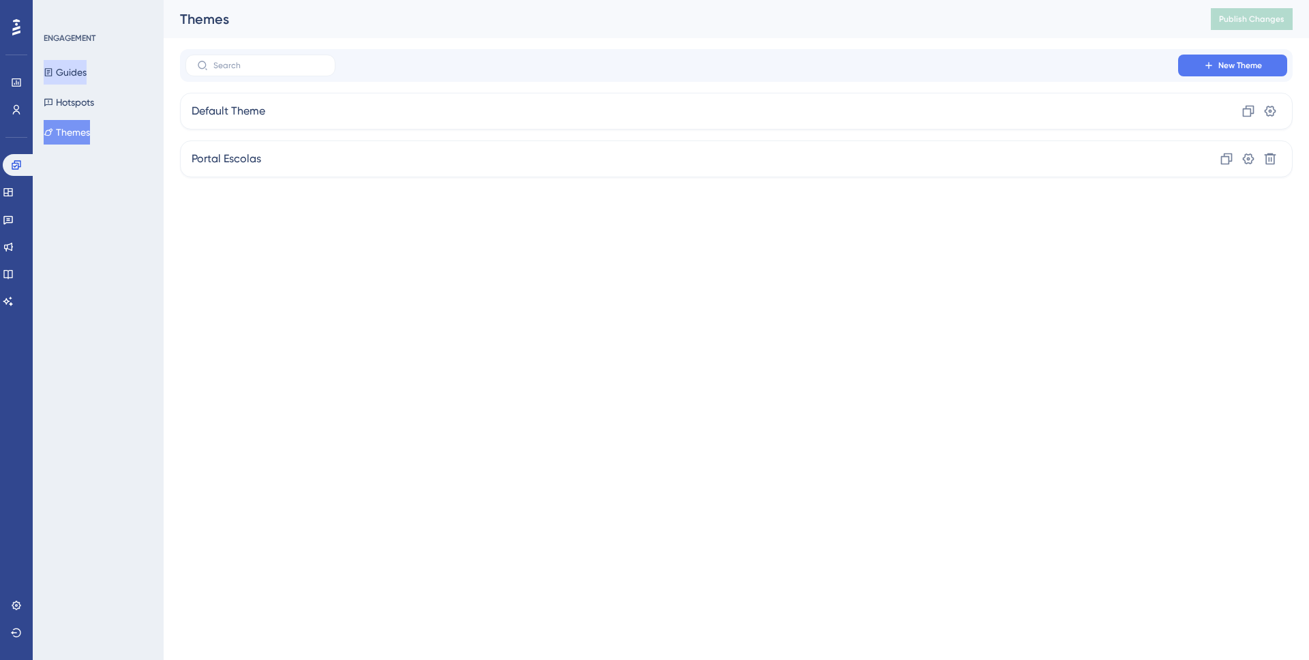
click at [79, 80] on button "Guides" at bounding box center [65, 72] width 43 height 25
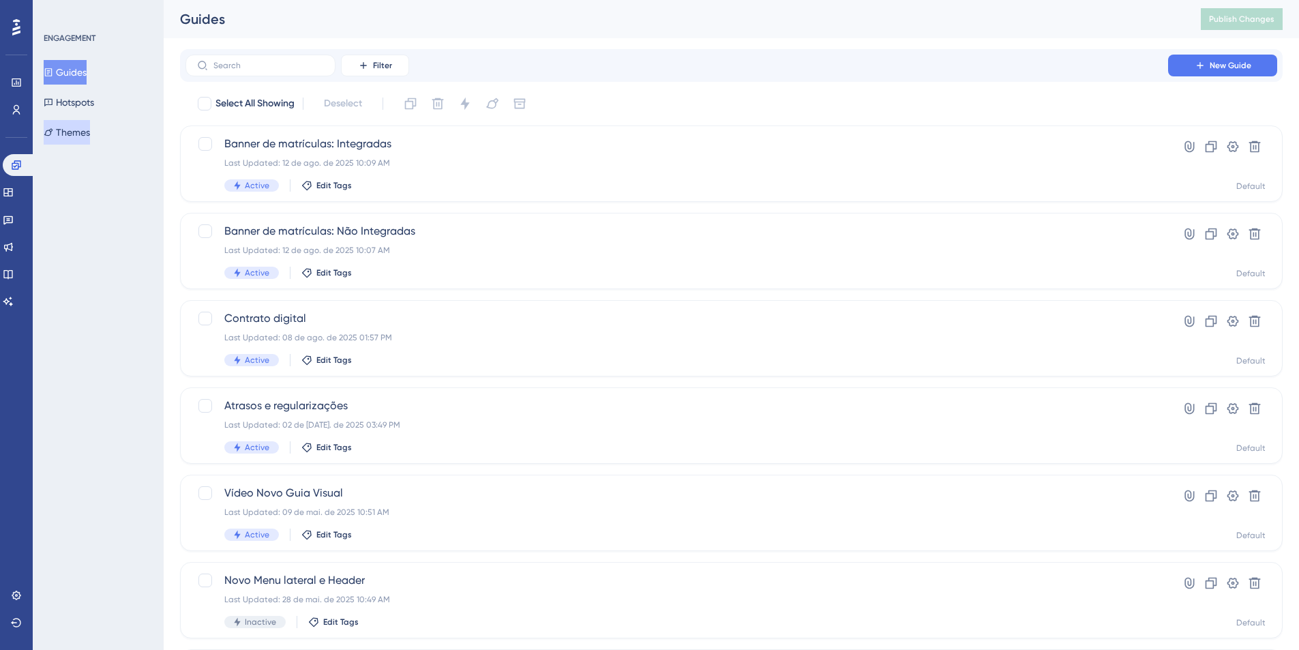
click at [76, 130] on button "Themes" at bounding box center [67, 132] width 46 height 25
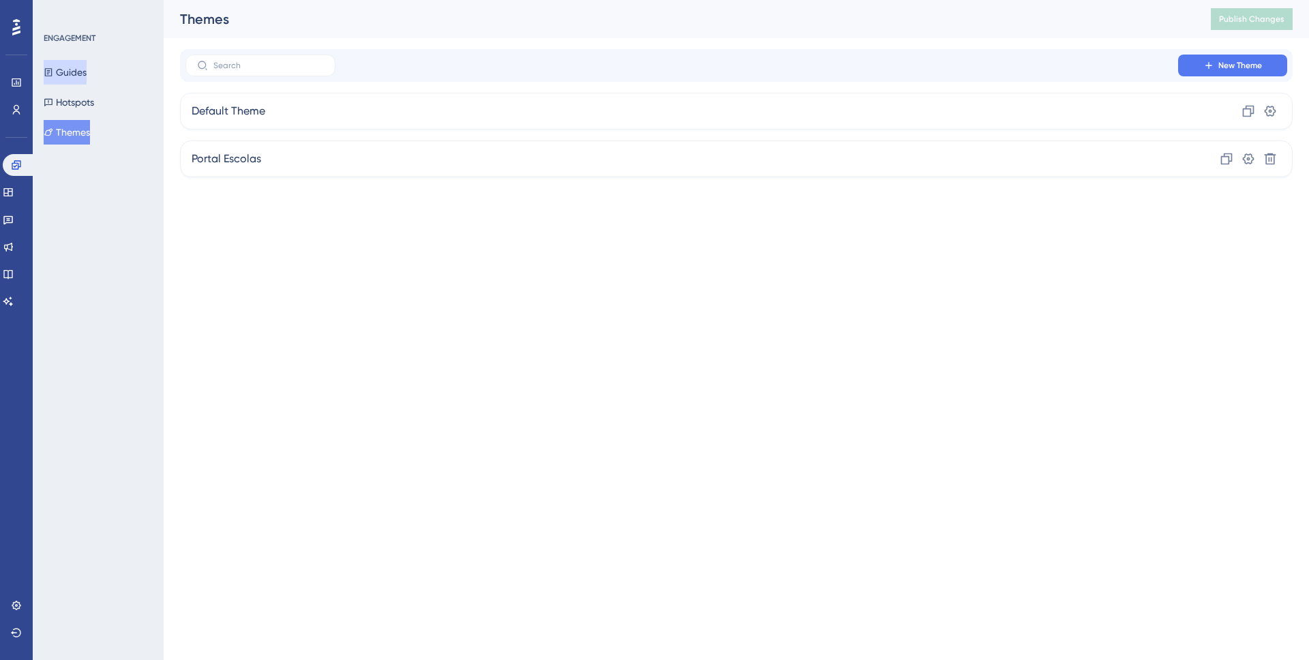
click at [87, 63] on button "Guides" at bounding box center [65, 72] width 43 height 25
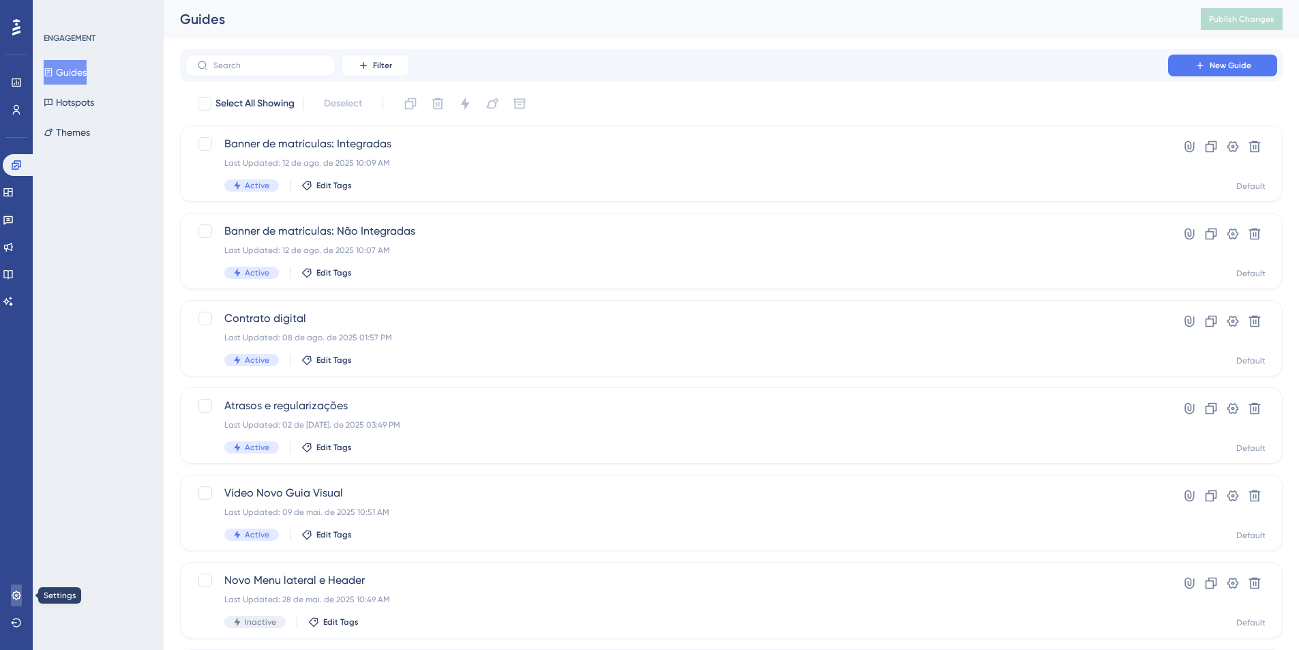
click at [15, 594] on icon at bounding box center [16, 594] width 9 height 9
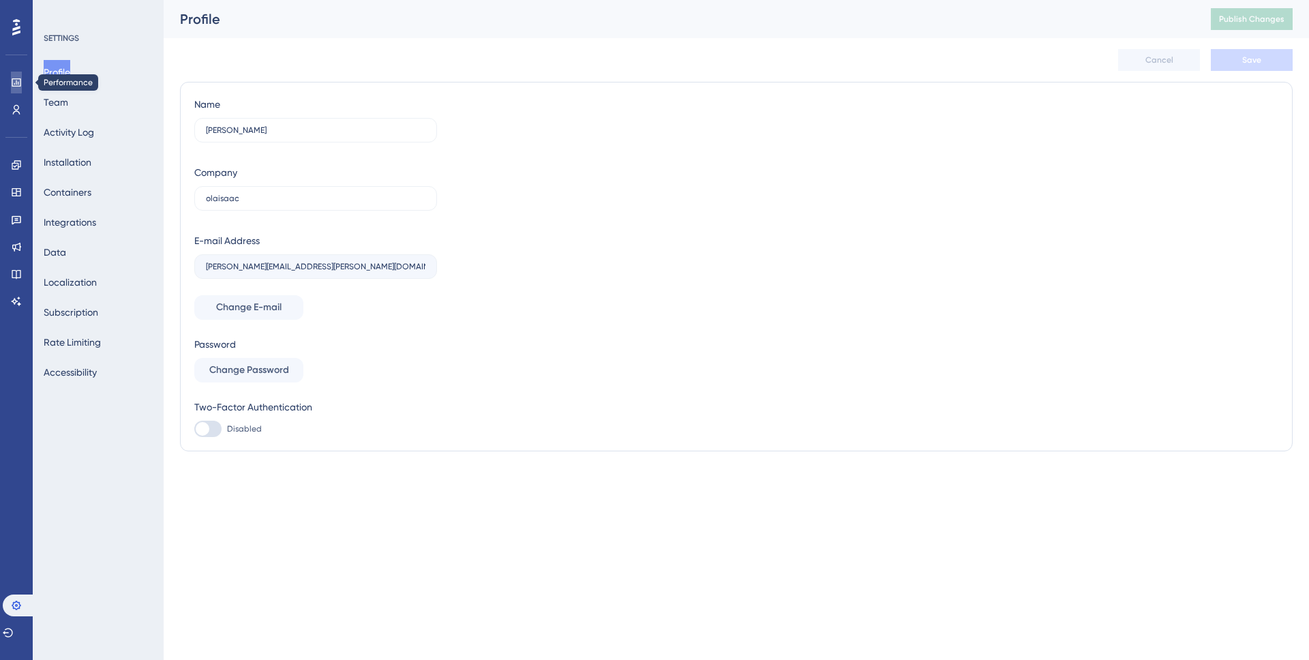
click at [17, 87] on icon at bounding box center [16, 82] width 11 height 11
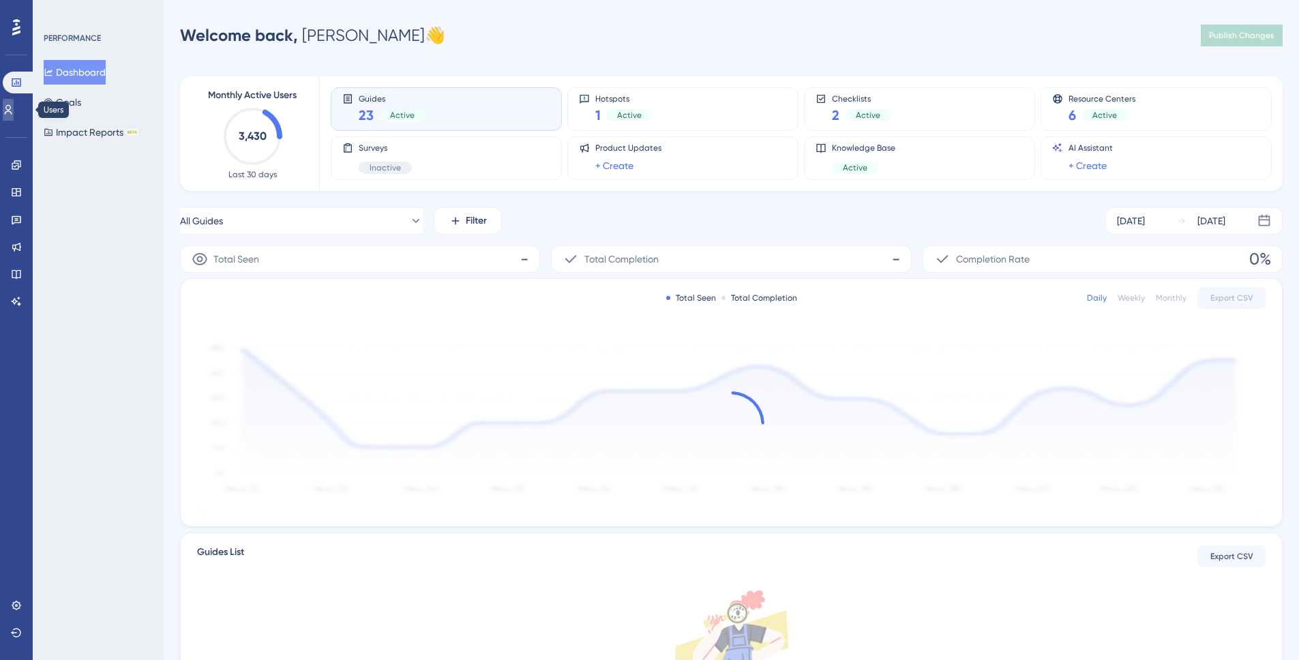
click at [14, 104] on icon at bounding box center [8, 109] width 11 height 11
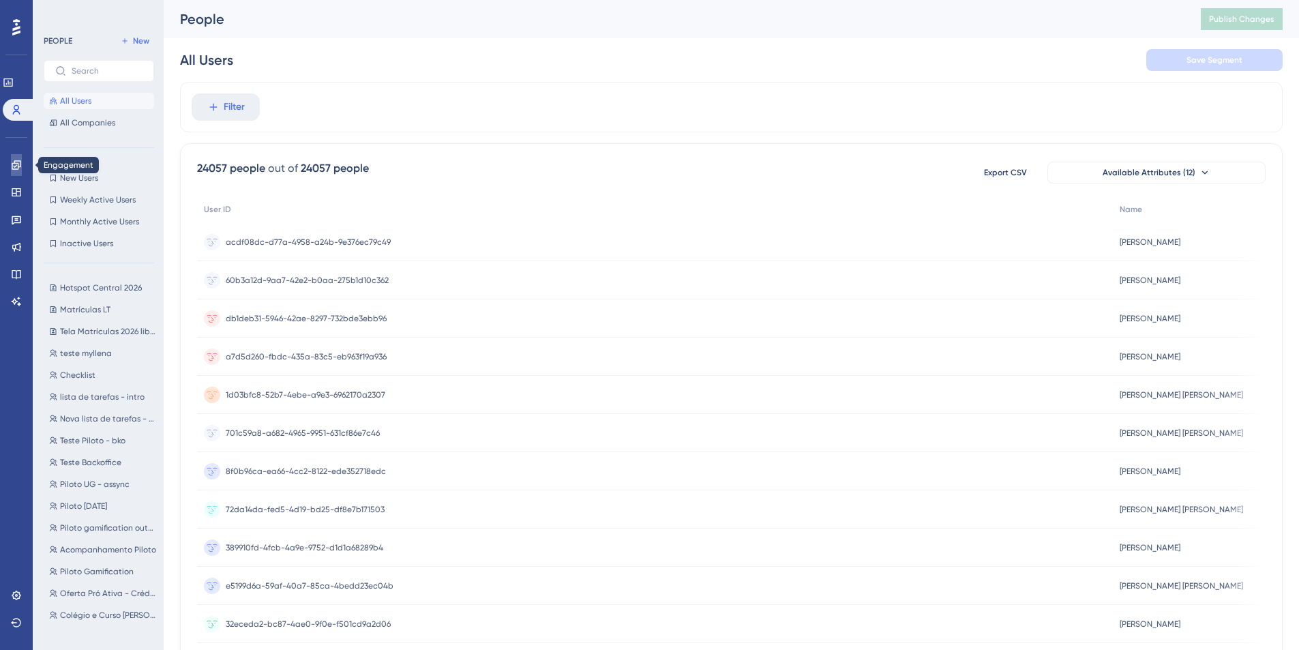
click at [18, 170] on link at bounding box center [16, 165] width 11 height 22
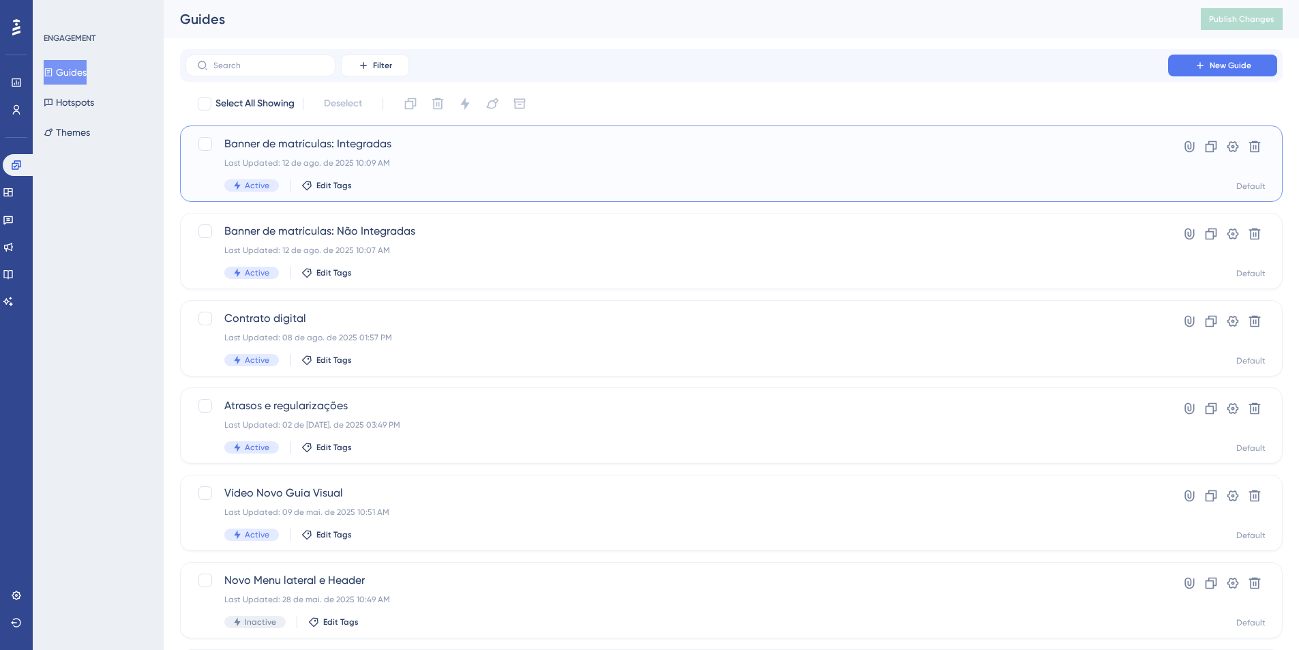
click at [365, 151] on span "Banner de matrículas: Integradas" at bounding box center [676, 144] width 905 height 16
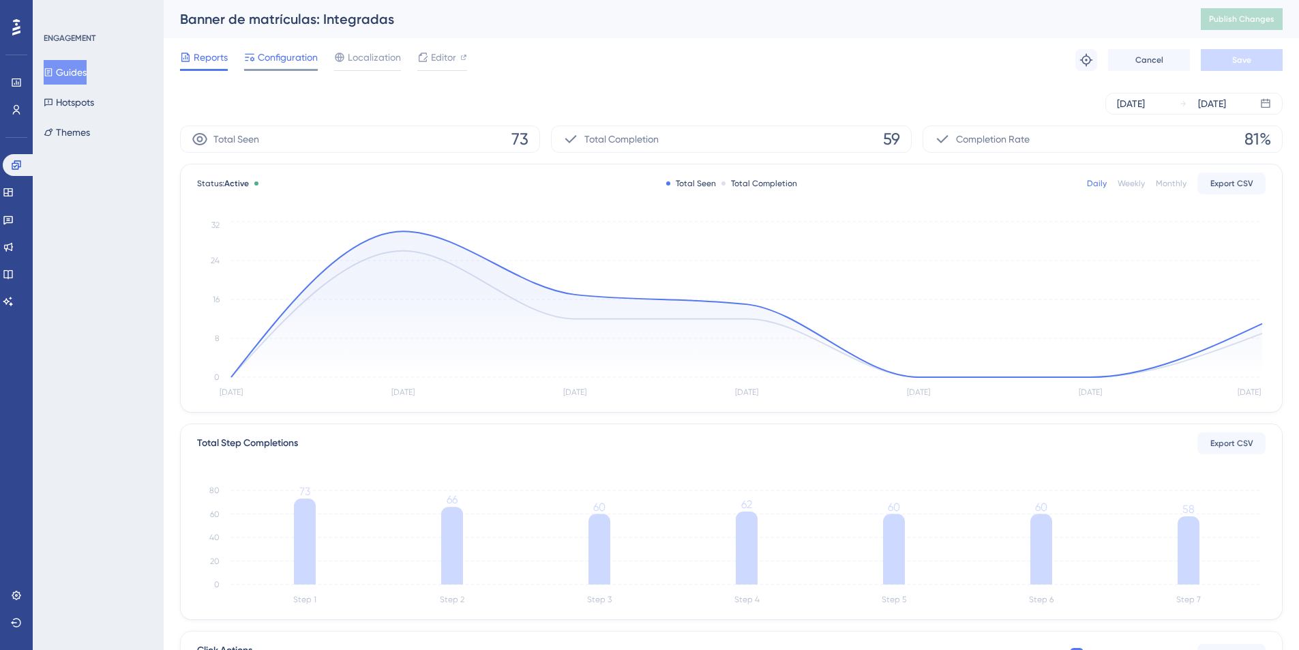
click at [310, 52] on span "Configuration" at bounding box center [288, 57] width 60 height 16
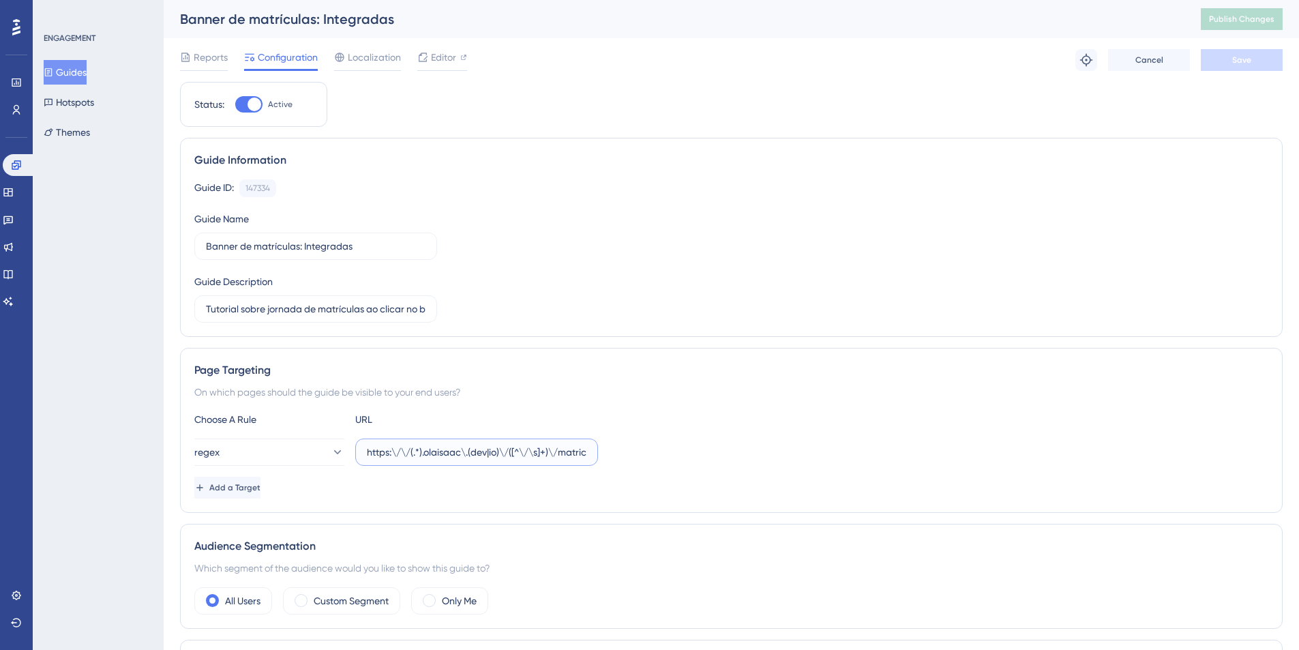
click at [434, 452] on input "https:\/\/(.*).olaisaac\.(dev|io)\/([^\/\s]+)\/matriculas" at bounding box center [476, 451] width 219 height 15
click at [94, 105] on button "Hotspots" at bounding box center [69, 102] width 50 height 25
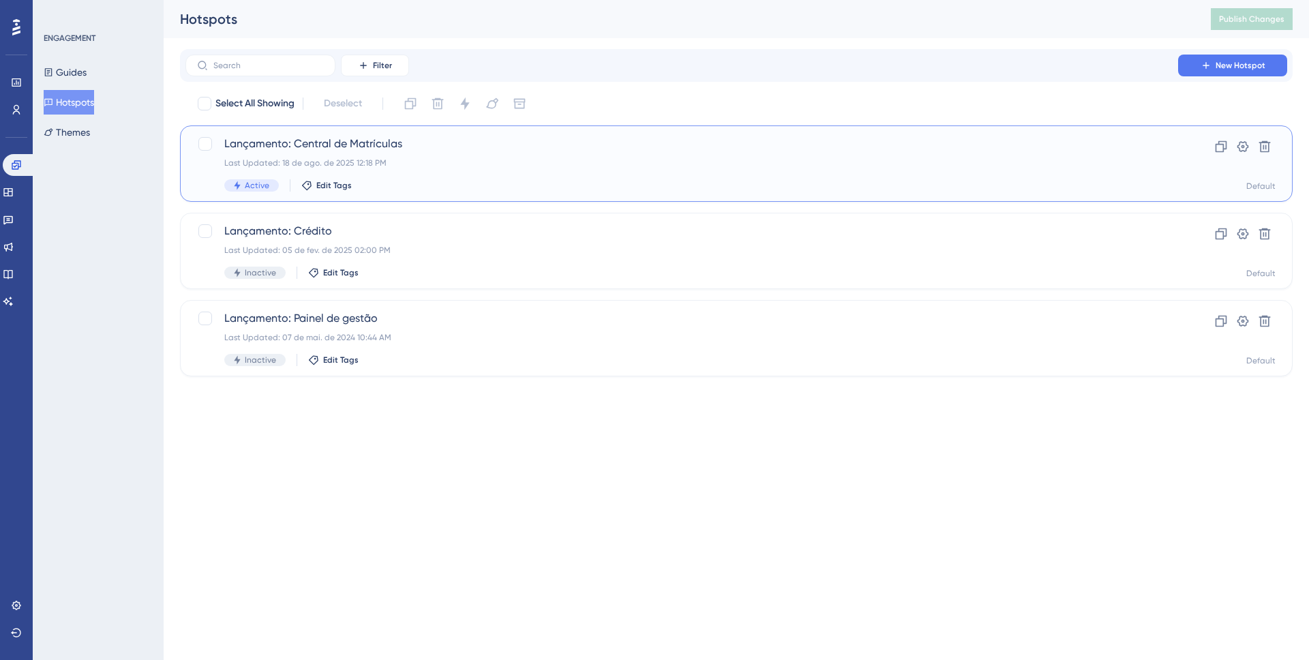
click at [358, 140] on span "Lançamento: Central de Matrículas" at bounding box center [681, 144] width 915 height 16
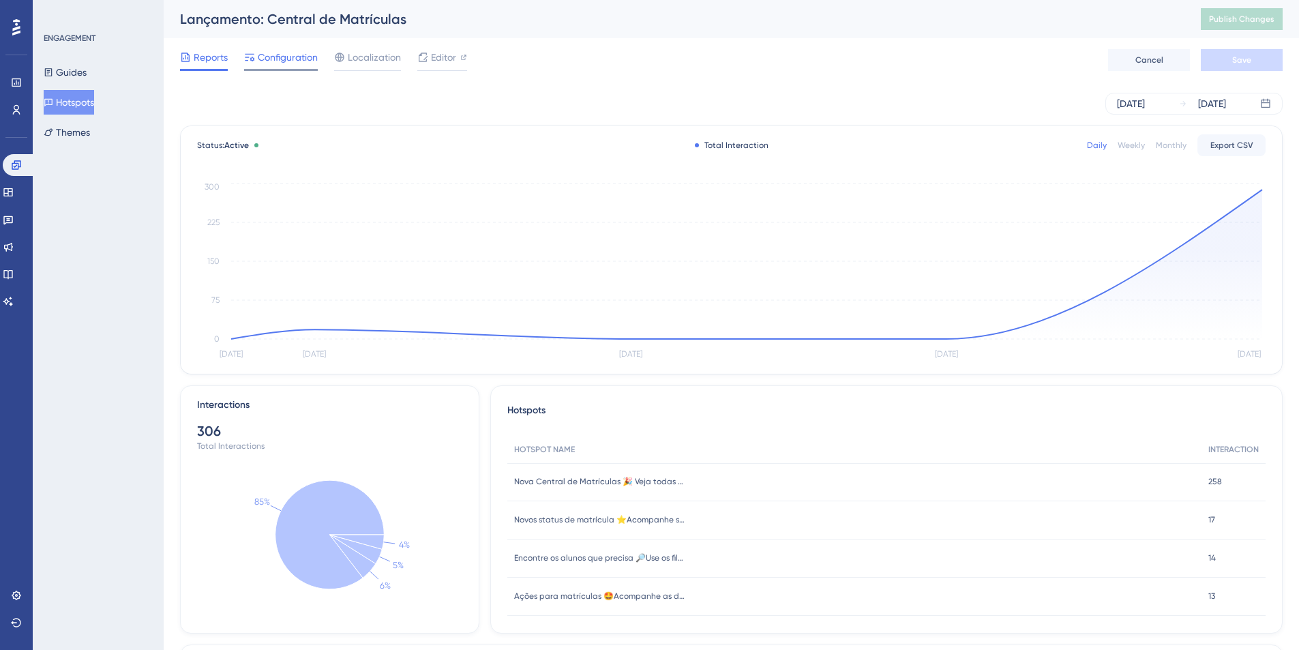
click at [285, 63] on span "Configuration" at bounding box center [288, 57] width 60 height 16
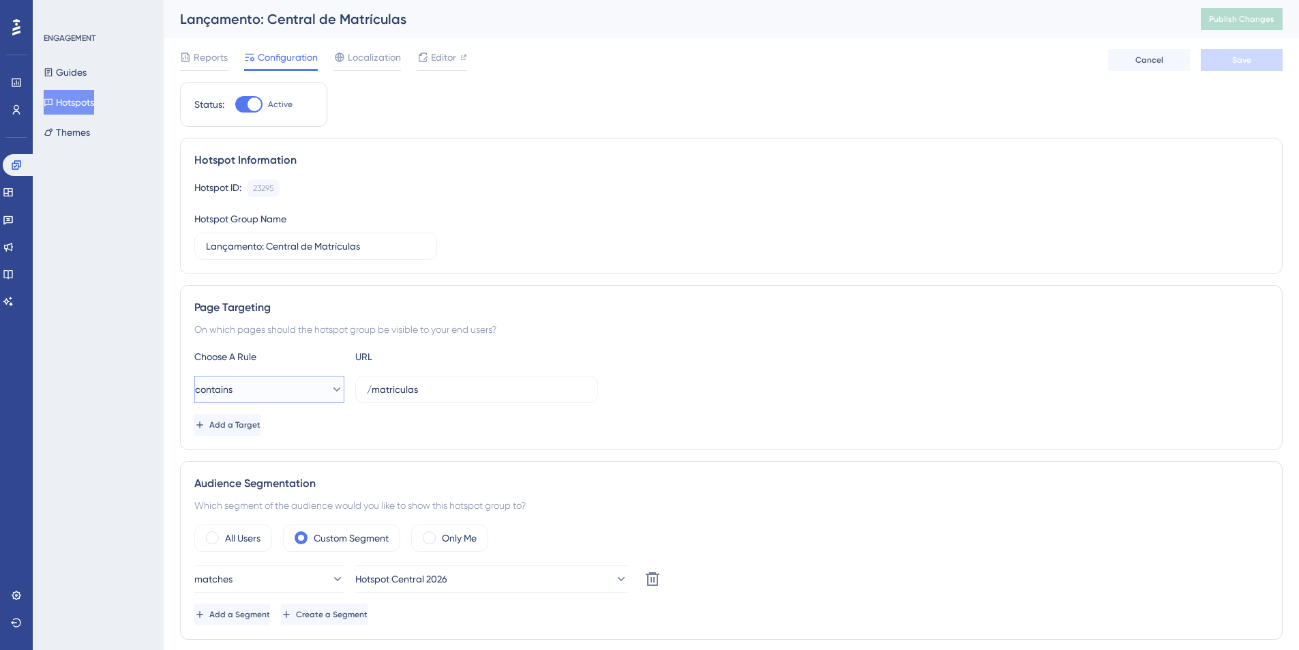
click at [330, 390] on icon at bounding box center [337, 389] width 14 height 14
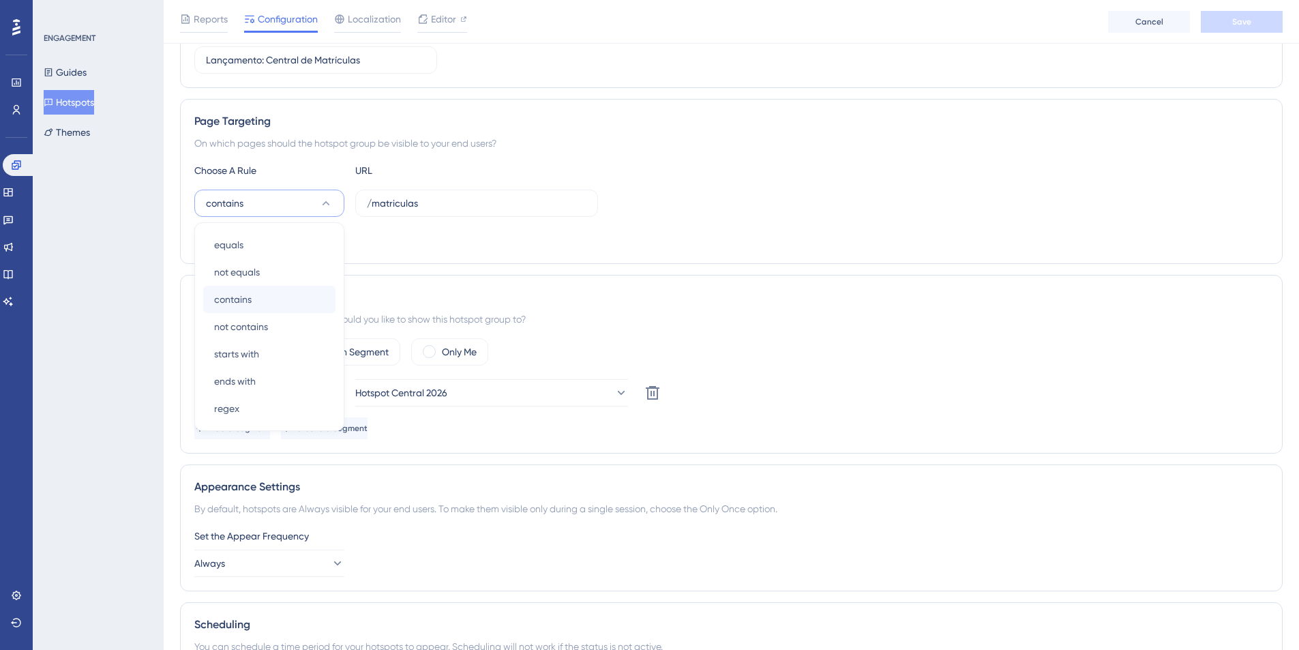
scroll to position [193, 0]
click at [275, 410] on div "regex regex" at bounding box center [269, 406] width 110 height 27
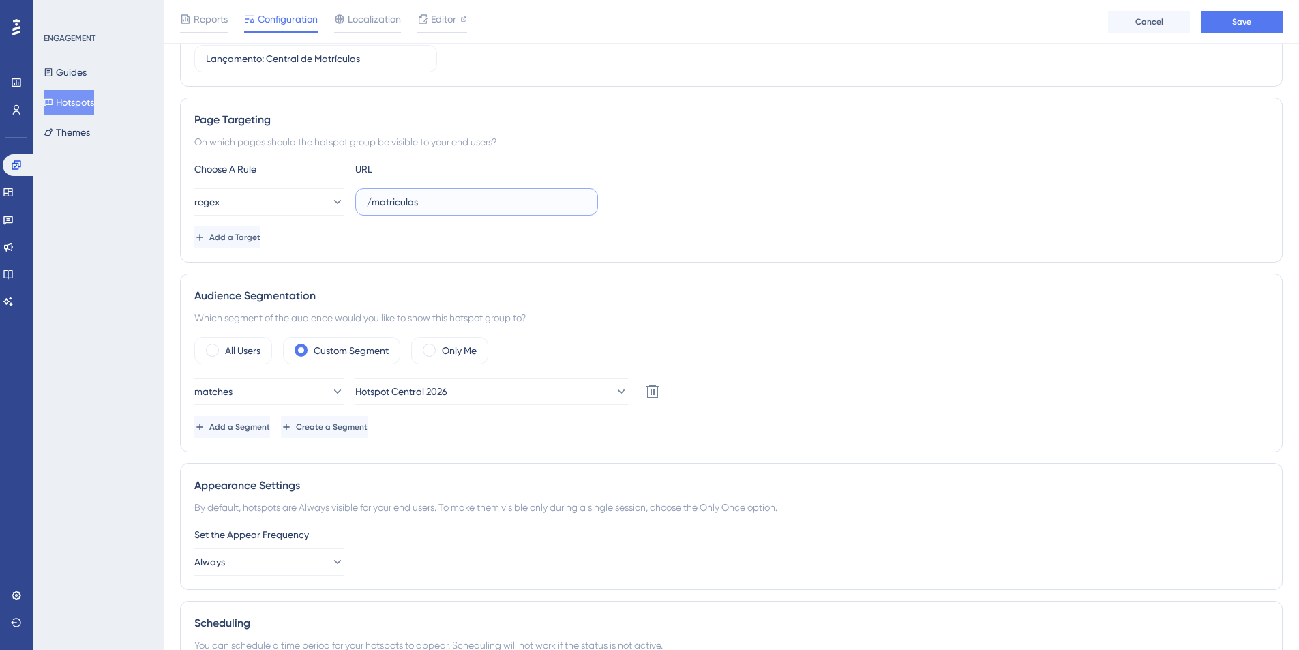
drag, startPoint x: 425, startPoint y: 204, endPoint x: 357, endPoint y: 202, distance: 67.5
click at [357, 202] on label "/matriculas" at bounding box center [476, 201] width 243 height 27
paste input "https:\/\/(.*).olaisaac\.(dev|io)\/([^\/\s]+)\/matriculas"
type input "https:\/\/(.*).olaisaac\.(dev|io)\/([^\/\s]+)\/matriculas"
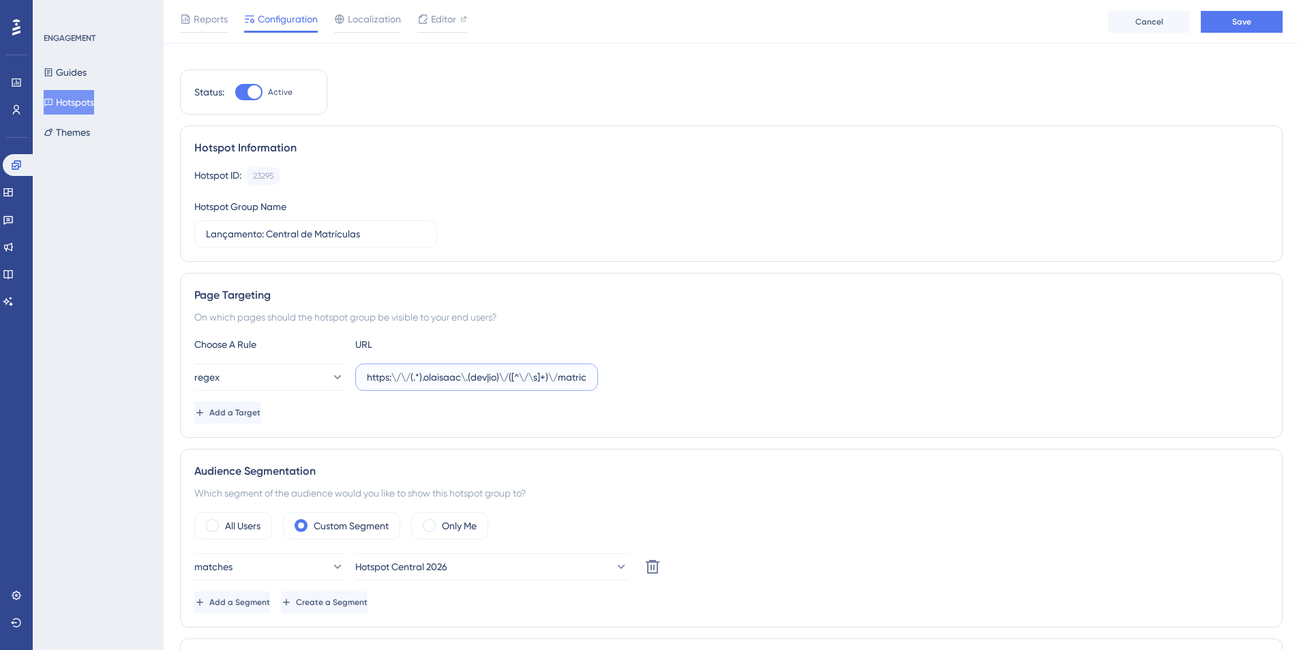
scroll to position [0, 0]
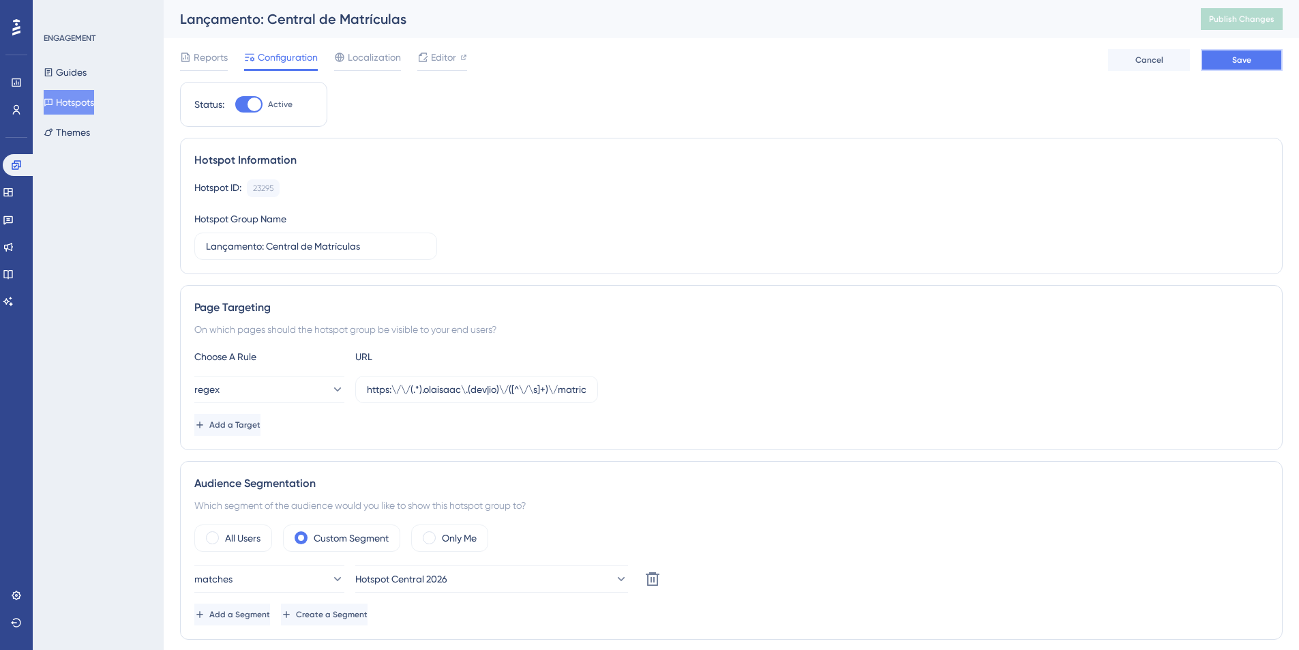
click at [1225, 57] on button "Save" at bounding box center [1241, 60] width 82 height 22
click at [1237, 23] on span "Publish Changes" at bounding box center [1241, 19] width 65 height 11
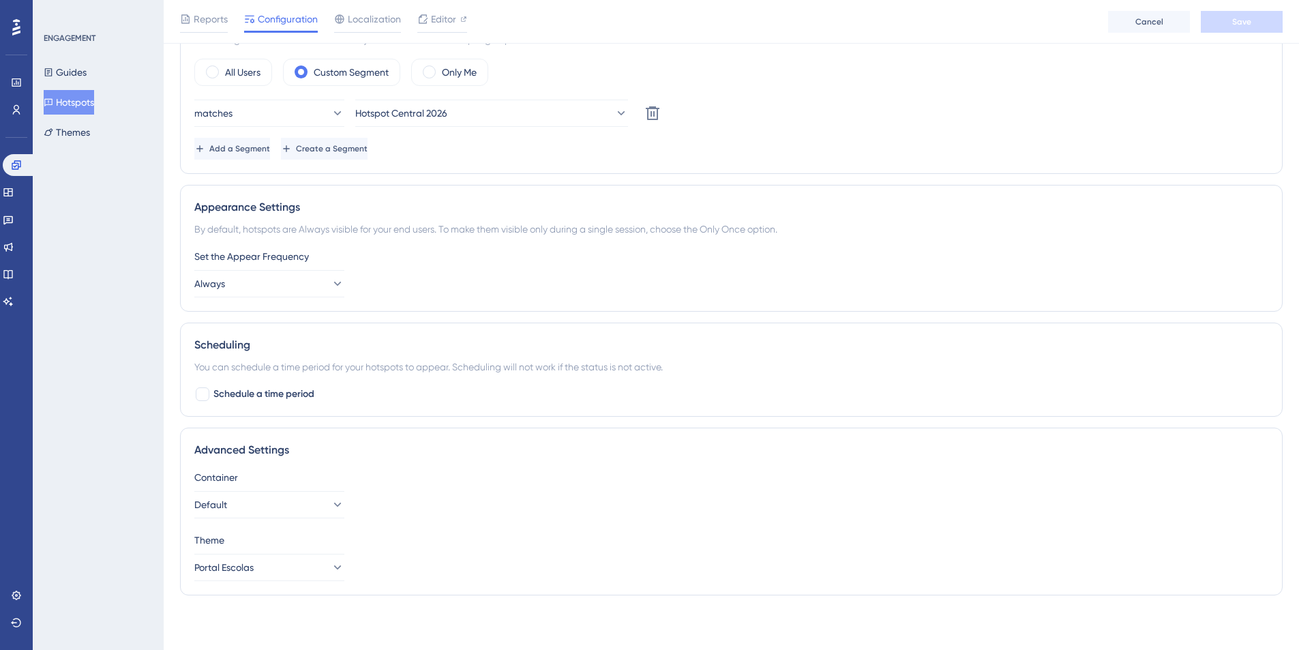
scroll to position [69, 0]
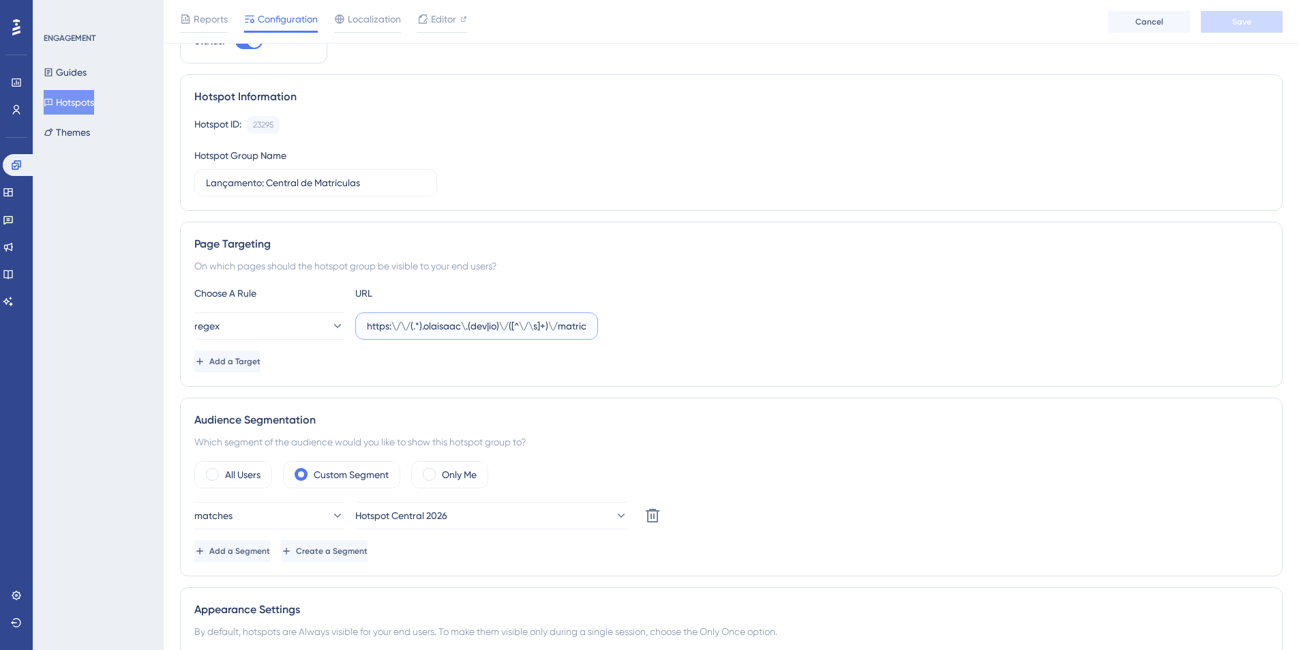
click at [548, 327] on input "https:\/\/(.*).olaisaac\.(dev|io)\/([^\/\s]+)\/matriculas" at bounding box center [476, 325] width 219 height 15
click at [650, 295] on div "Choose A Rule URL" at bounding box center [731, 293] width 1074 height 16
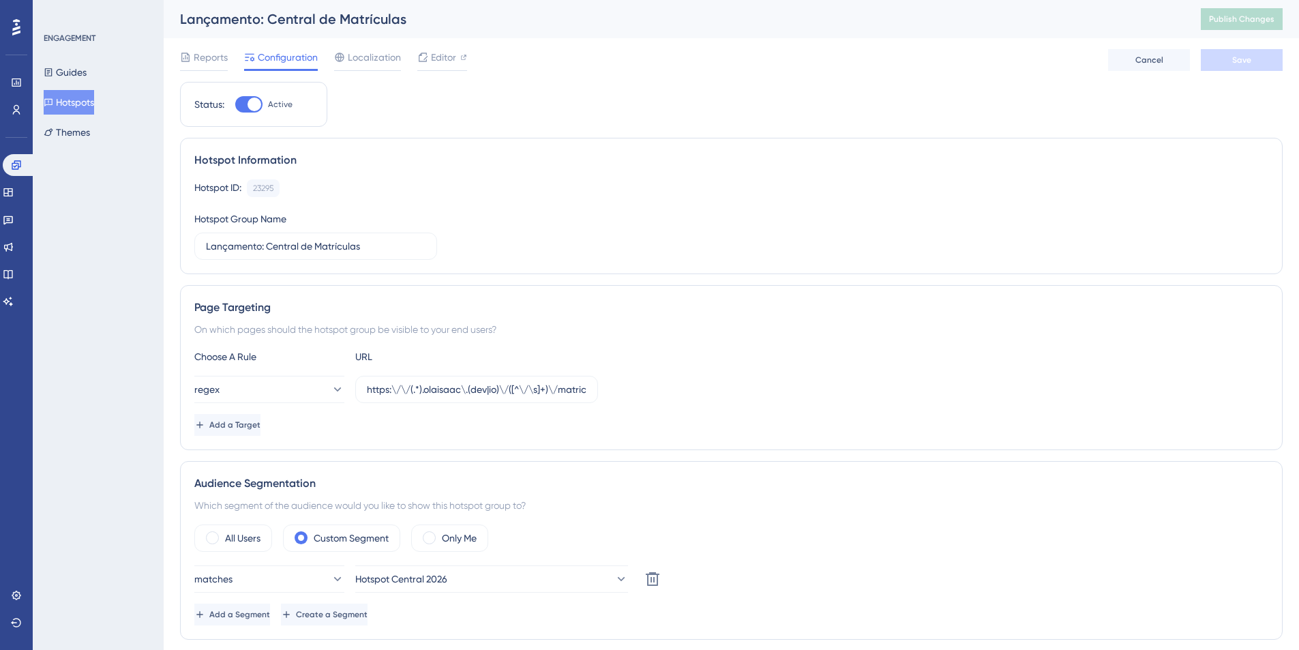
click at [91, 100] on button "Hotspots" at bounding box center [69, 102] width 50 height 25
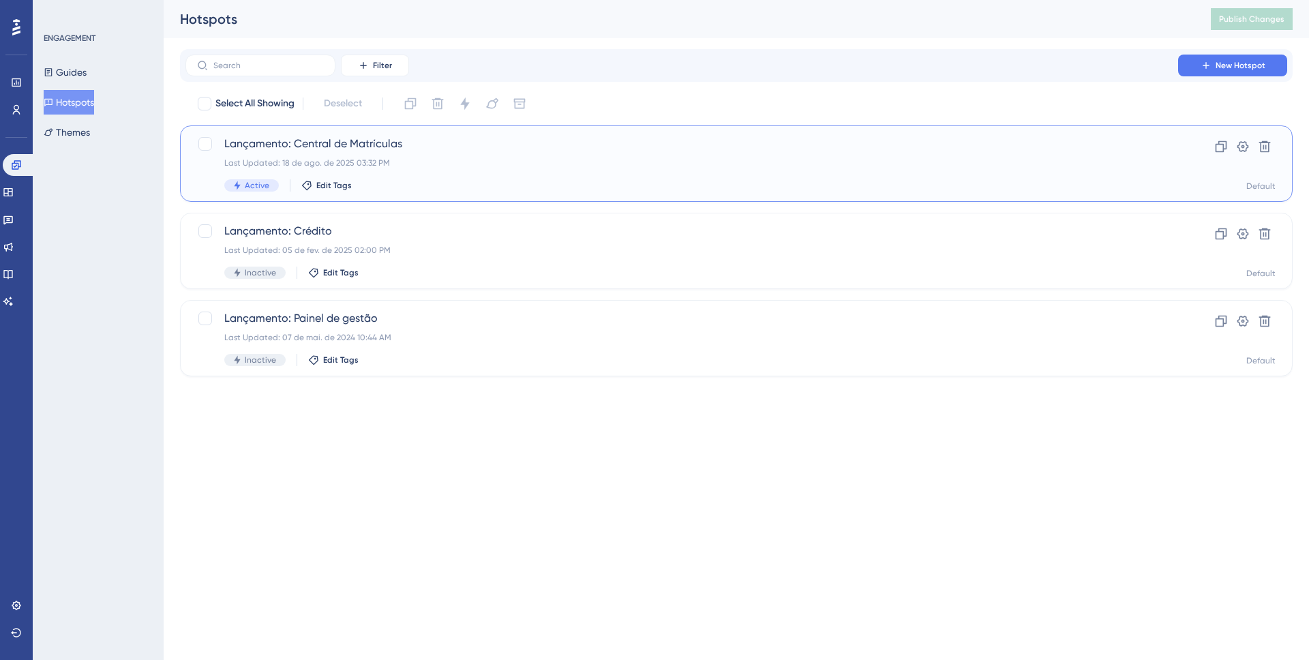
click at [400, 156] on div "Lançamento: Central de Matrículas Last Updated: 18 de ago. de 2025 03:32 PM Act…" at bounding box center [681, 164] width 915 height 56
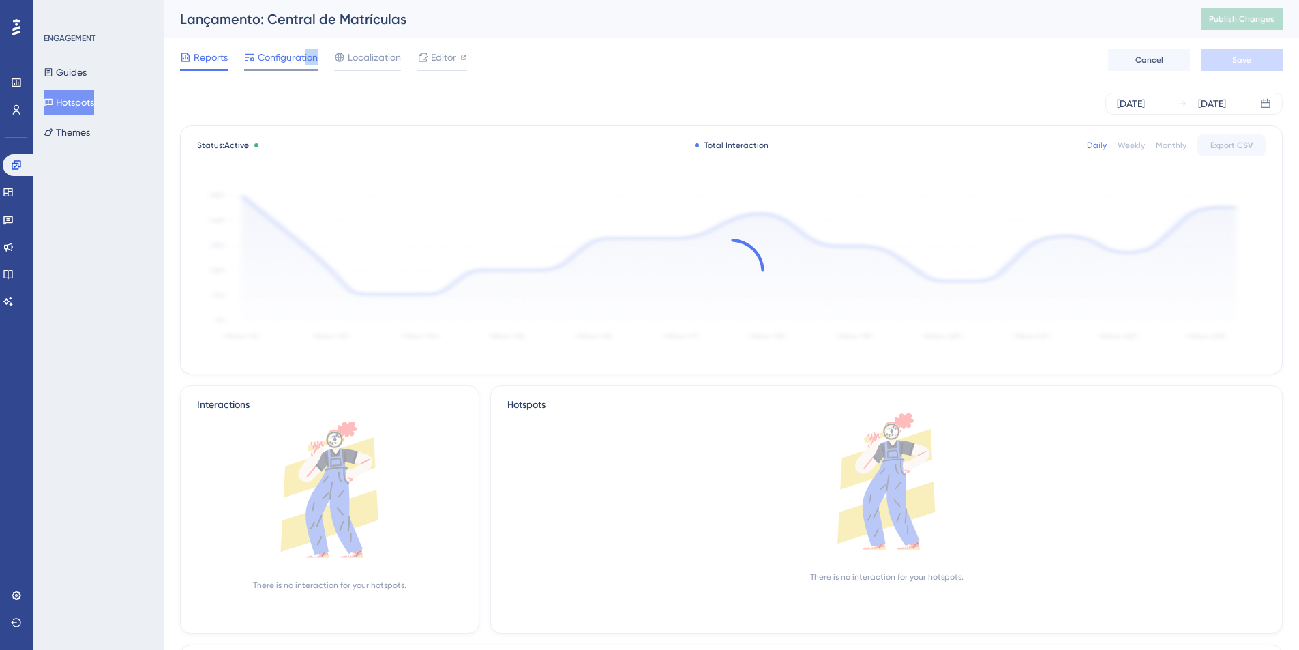
click at [305, 65] on div "Configuration" at bounding box center [281, 60] width 74 height 22
